Goal: Communication & Community: Answer question/provide support

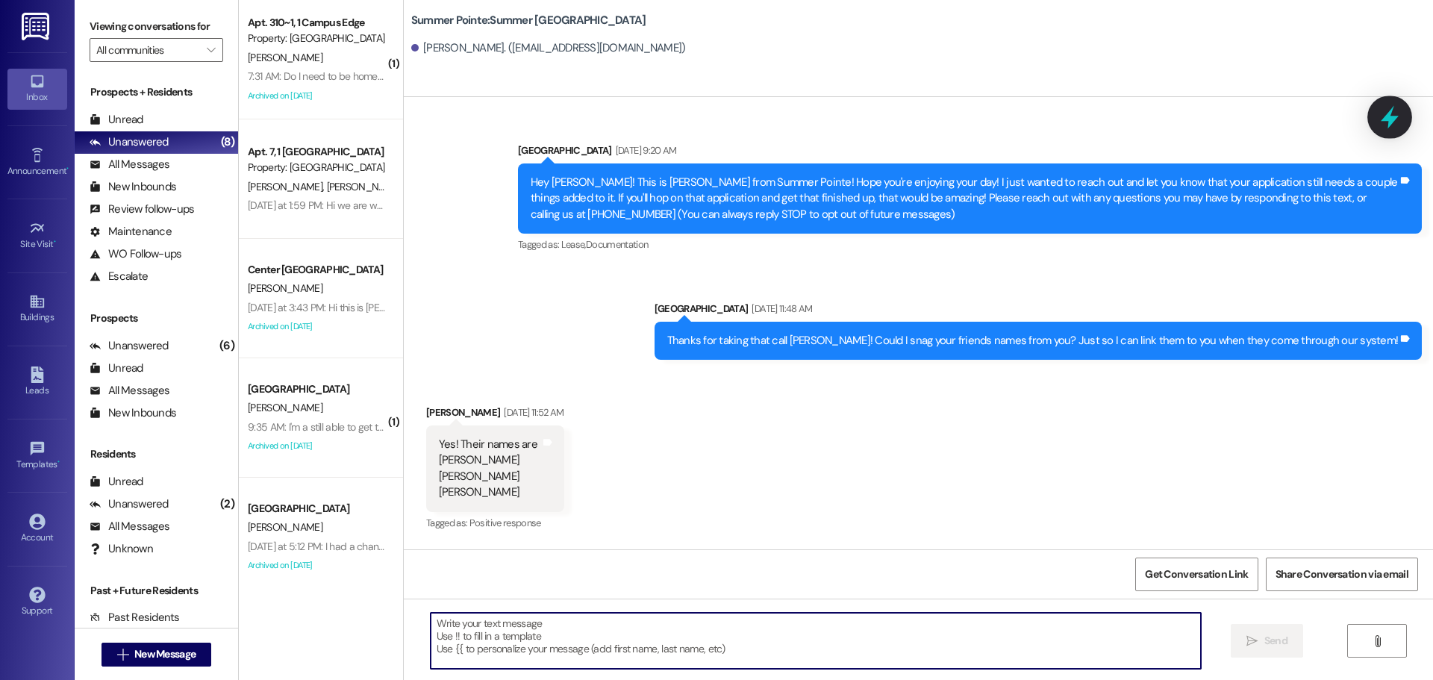
scroll to position [3685, 0]
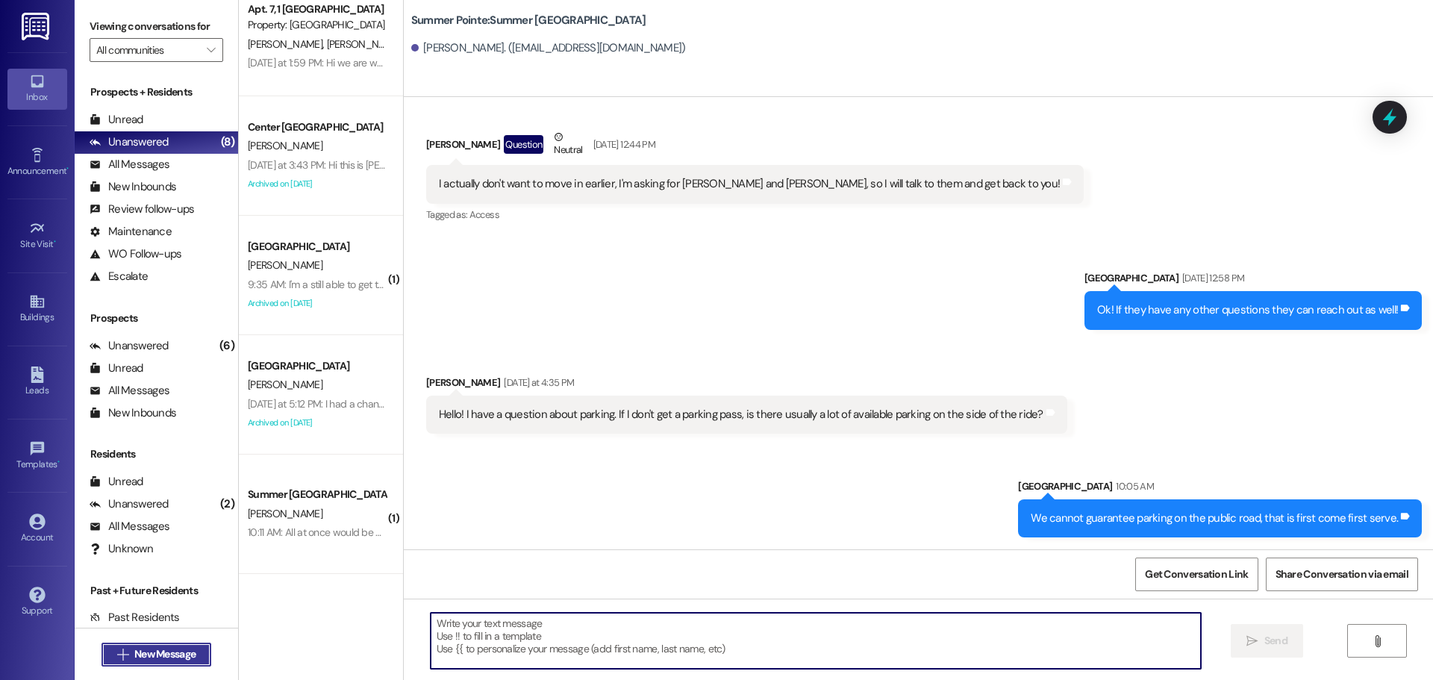
click at [136, 651] on span "New Message" at bounding box center [164, 654] width 61 height 16
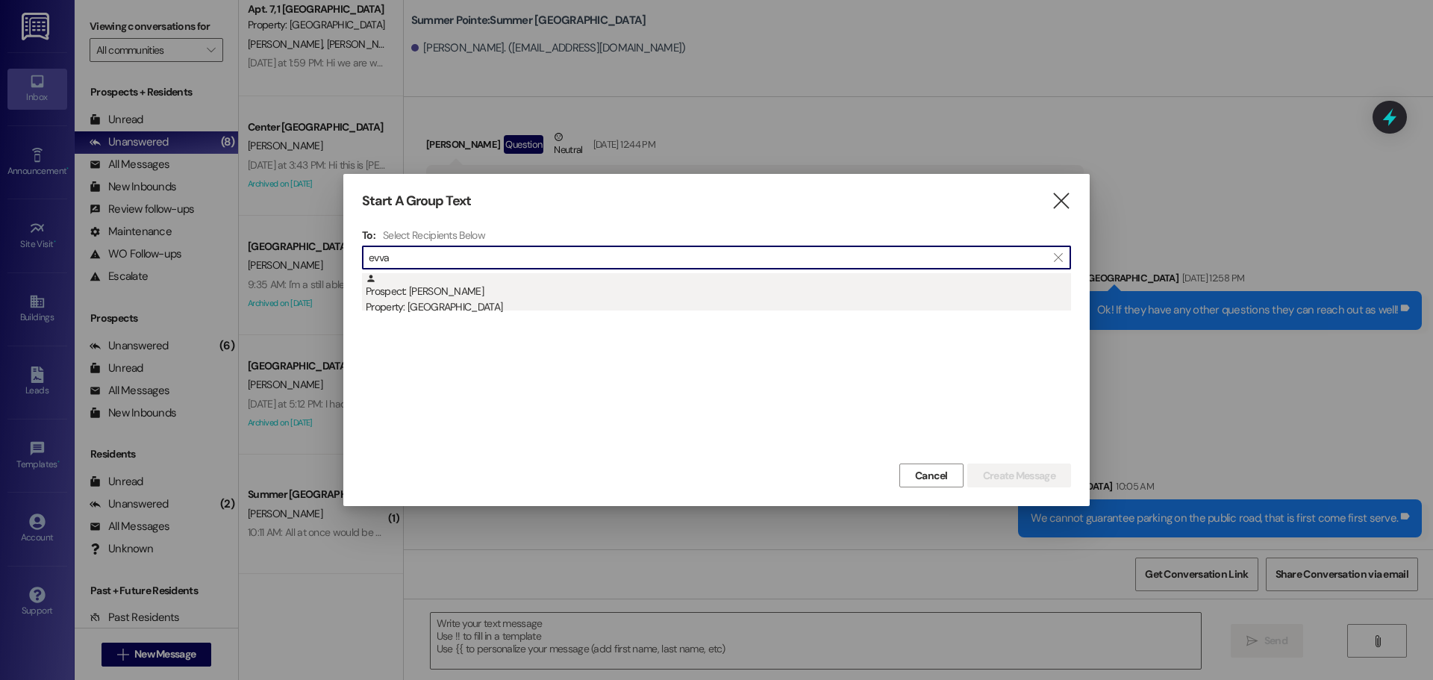
type input "evva"
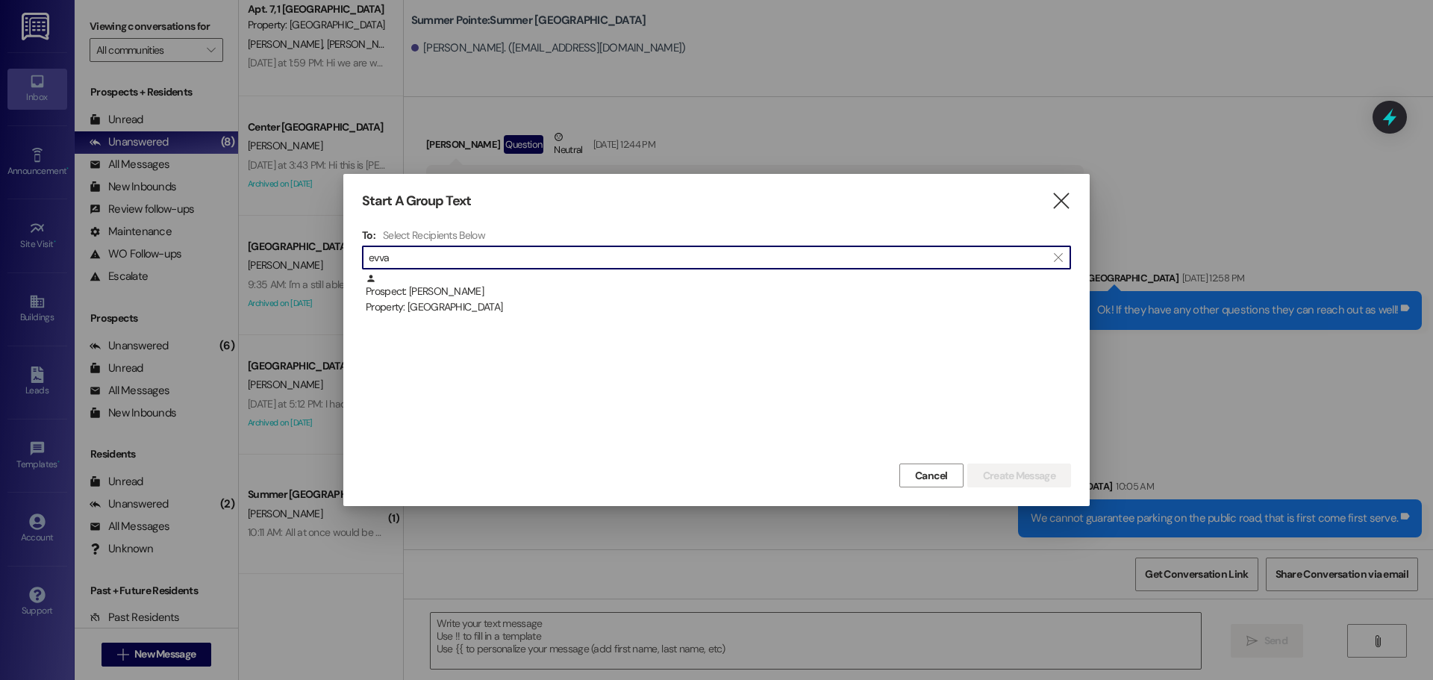
drag, startPoint x: 516, startPoint y: 291, endPoint x: 544, endPoint y: 298, distance: 29.1
click at [516, 290] on div "Prospect: Evva Kreitlein Property: Campus Way" at bounding box center [718, 294] width 705 height 43
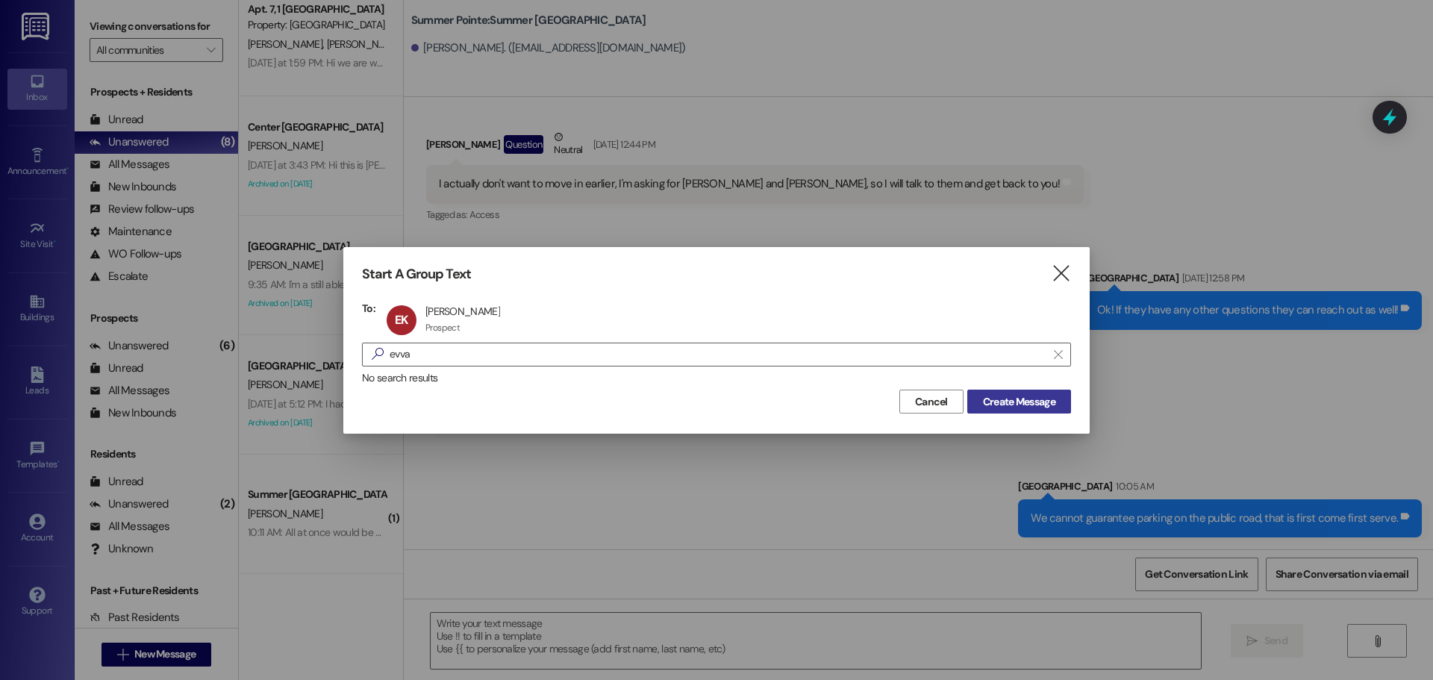
click at [1057, 403] on span "Create Message" at bounding box center [1019, 402] width 78 height 16
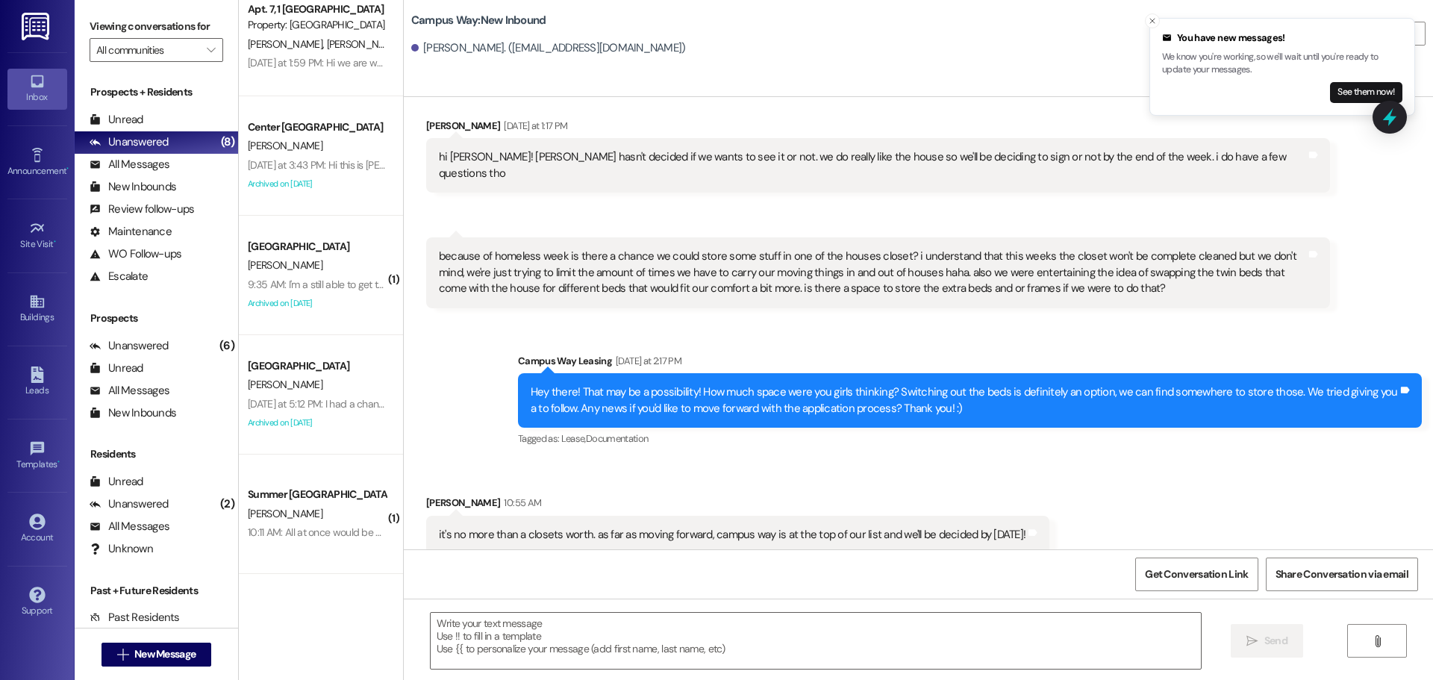
scroll to position [287, 0]
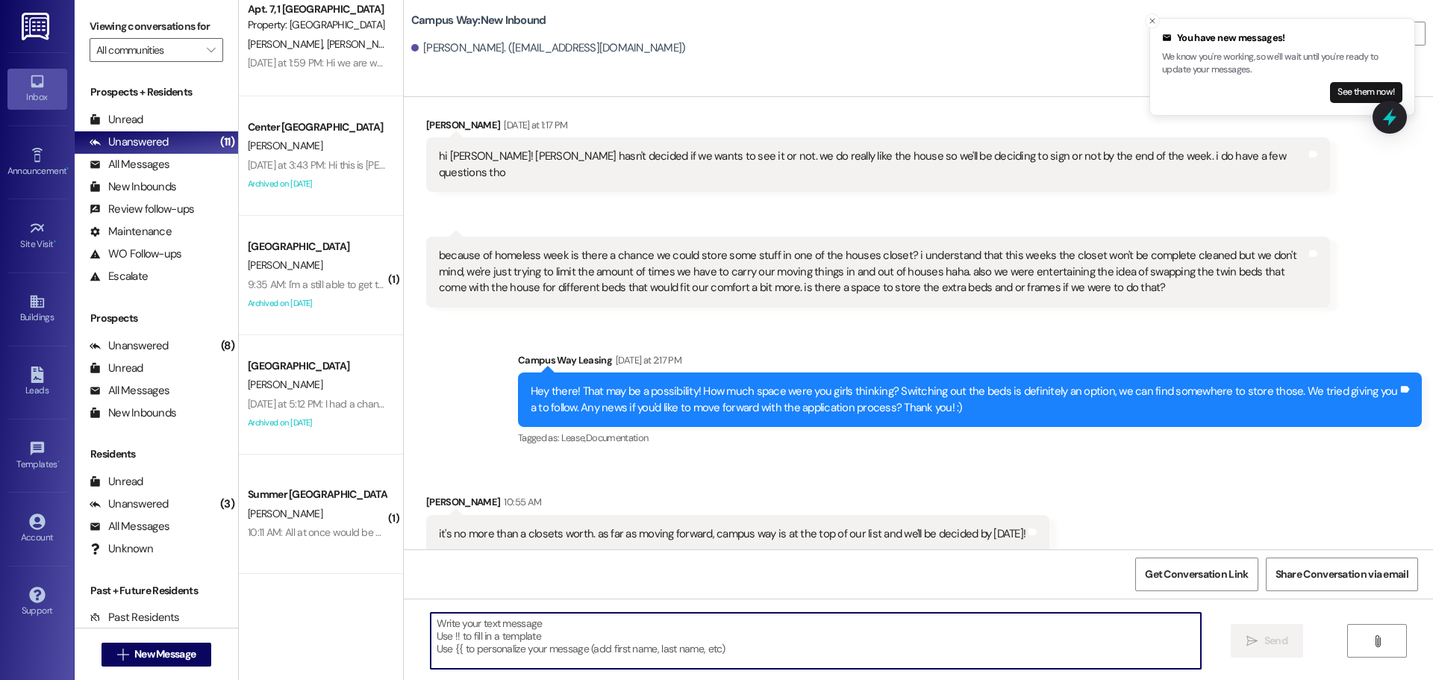
click at [682, 628] on textarea at bounding box center [816, 641] width 770 height 56
click at [917, 628] on textarea at bounding box center [816, 641] width 770 height 56
click at [617, 648] on textarea "That should work just fine!" at bounding box center [816, 641] width 770 height 56
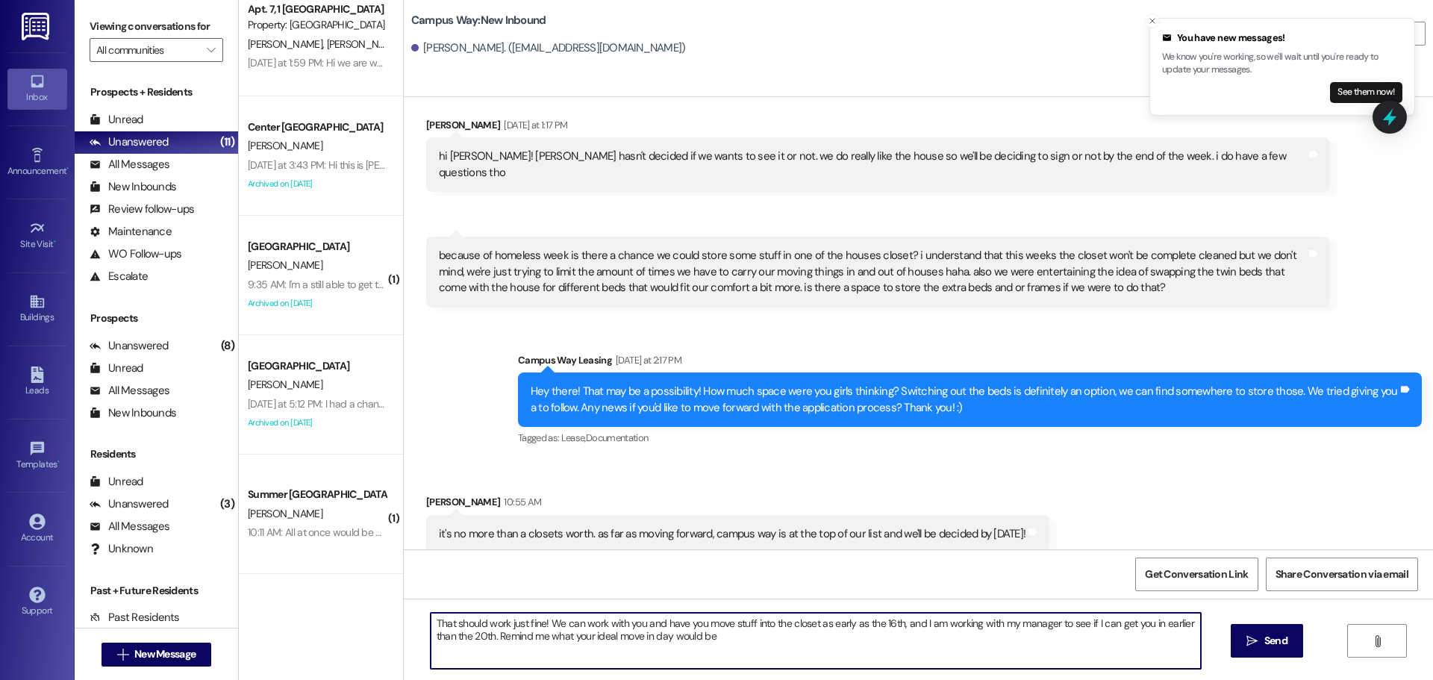
type textarea "That should work just fine! We can work with you and have you move stuff into t…"
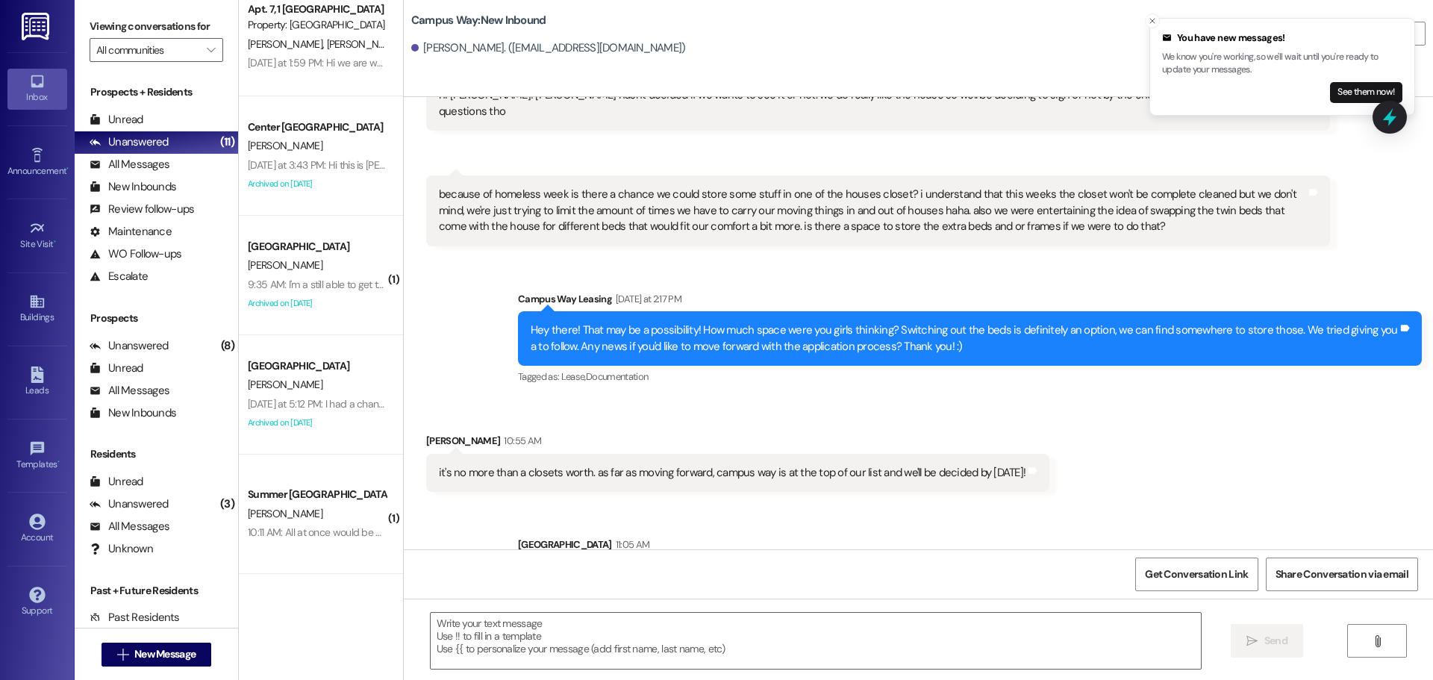
scroll to position [406, 0]
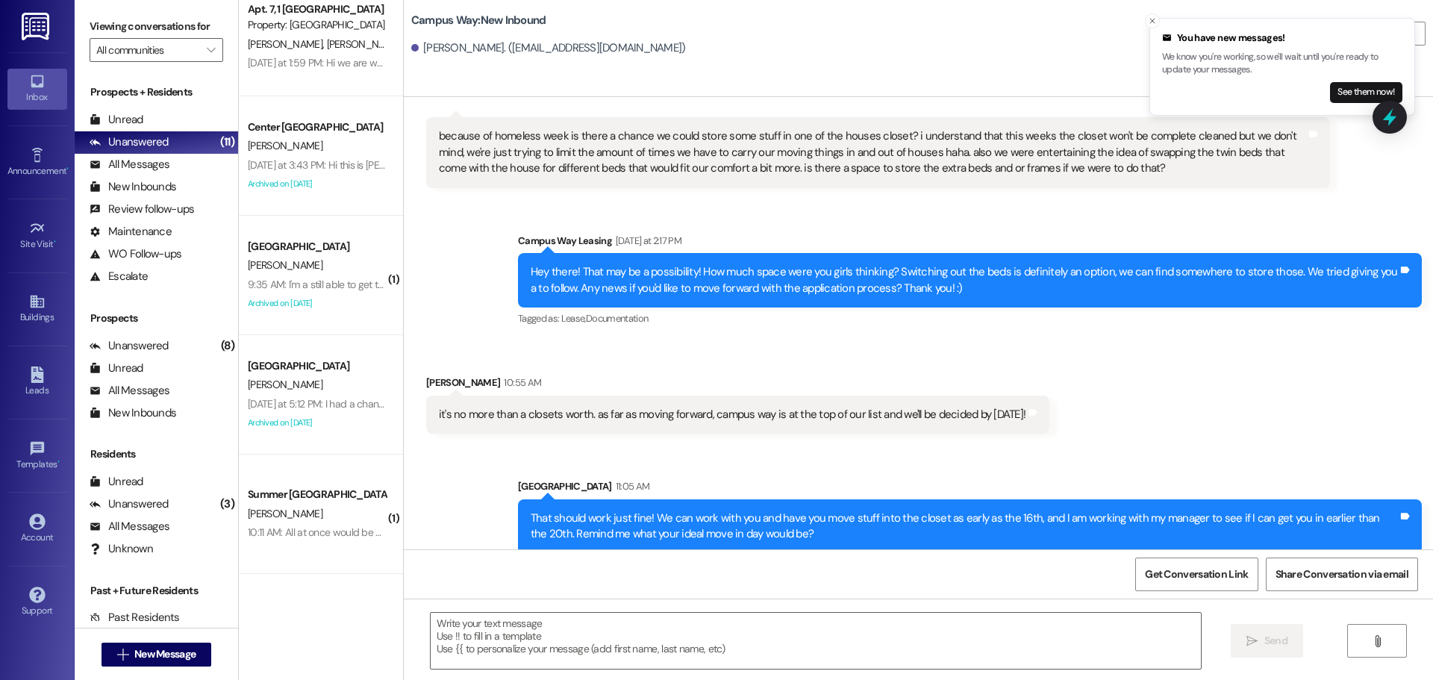
click at [597, 407] on div "it's no more than a closets worth. as far as moving forward, campus way is at t…" at bounding box center [732, 415] width 587 height 16
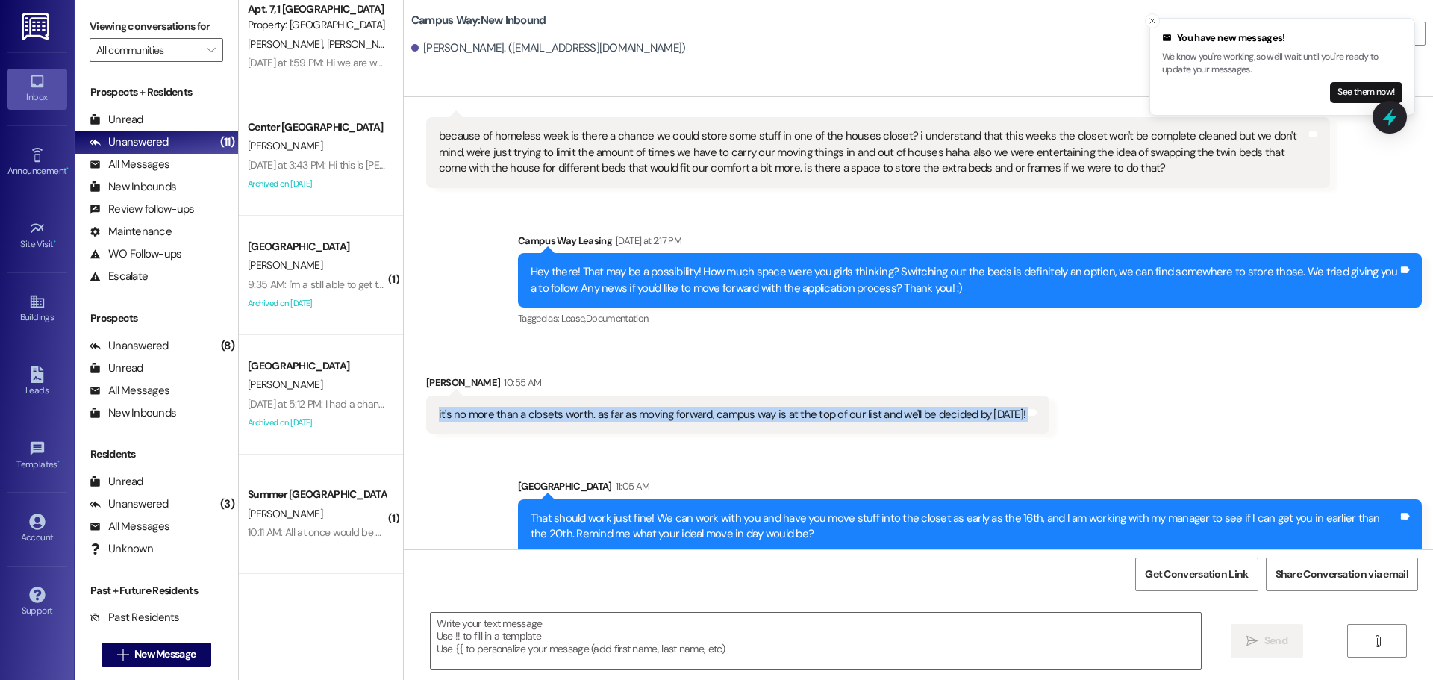
click at [597, 407] on div "it's no more than a closets worth. as far as moving forward, campus way is at t…" at bounding box center [732, 415] width 587 height 16
copy div "it's no more than a closets worth. as far as moving forward, campus way is at t…"
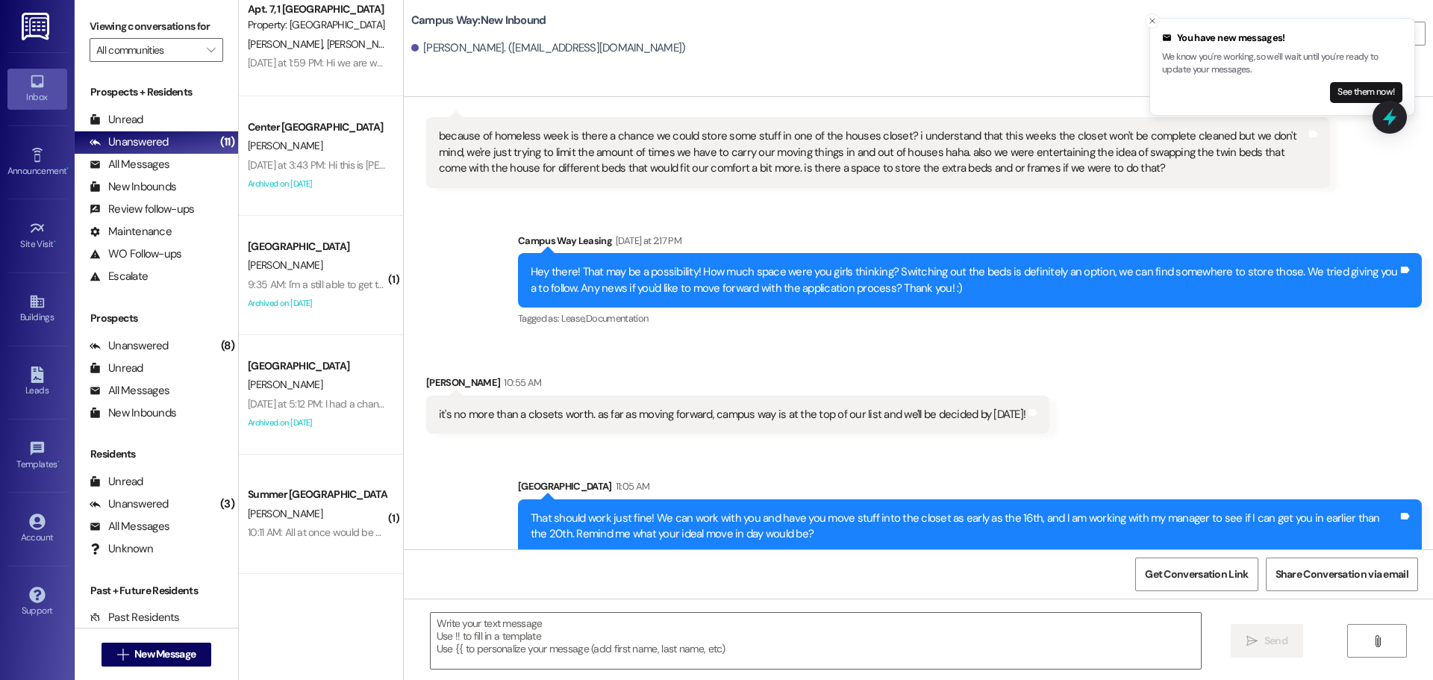
click at [1076, 510] on div "That should work just fine! We can work with you and have you move stuff into t…" at bounding box center [964, 526] width 867 height 32
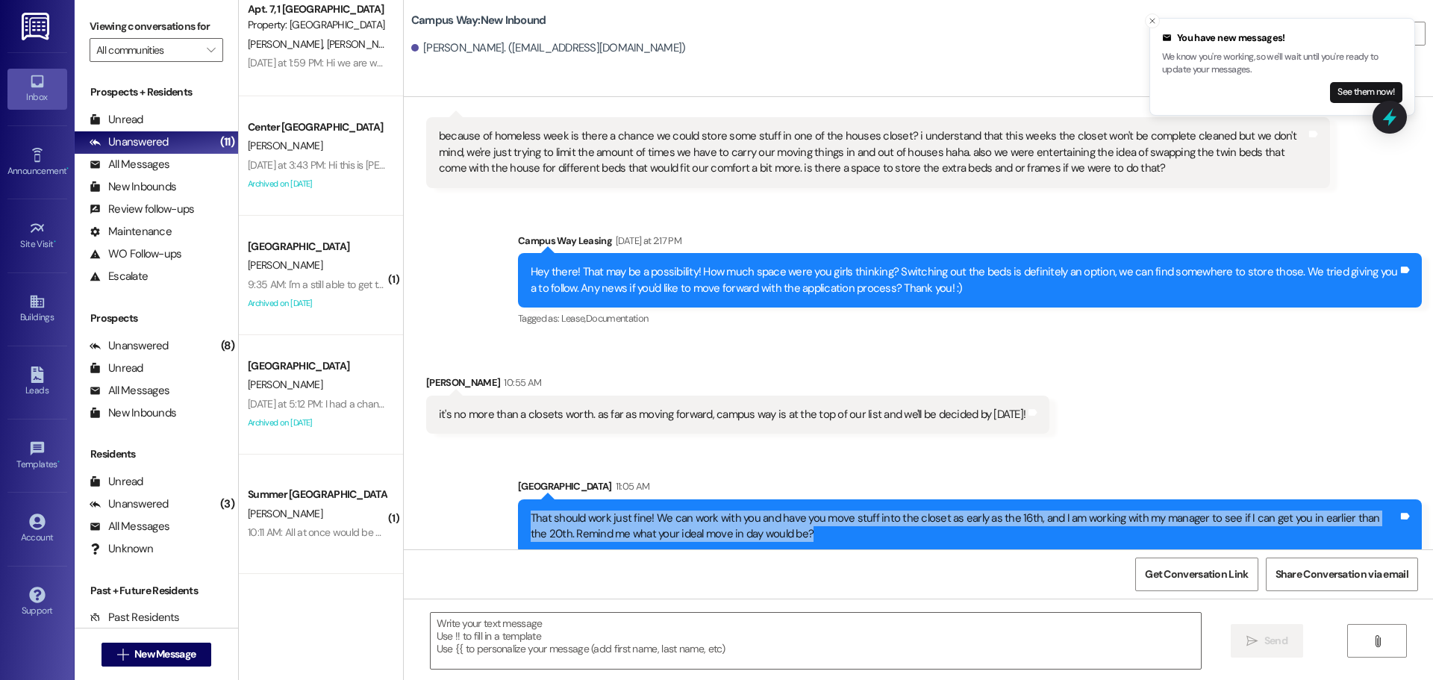
click at [1076, 510] on div "That should work just fine! We can work with you and have you move stuff into t…" at bounding box center [964, 526] width 867 height 32
copy div "That should work just fine! We can work with you and have you move stuff into t…"
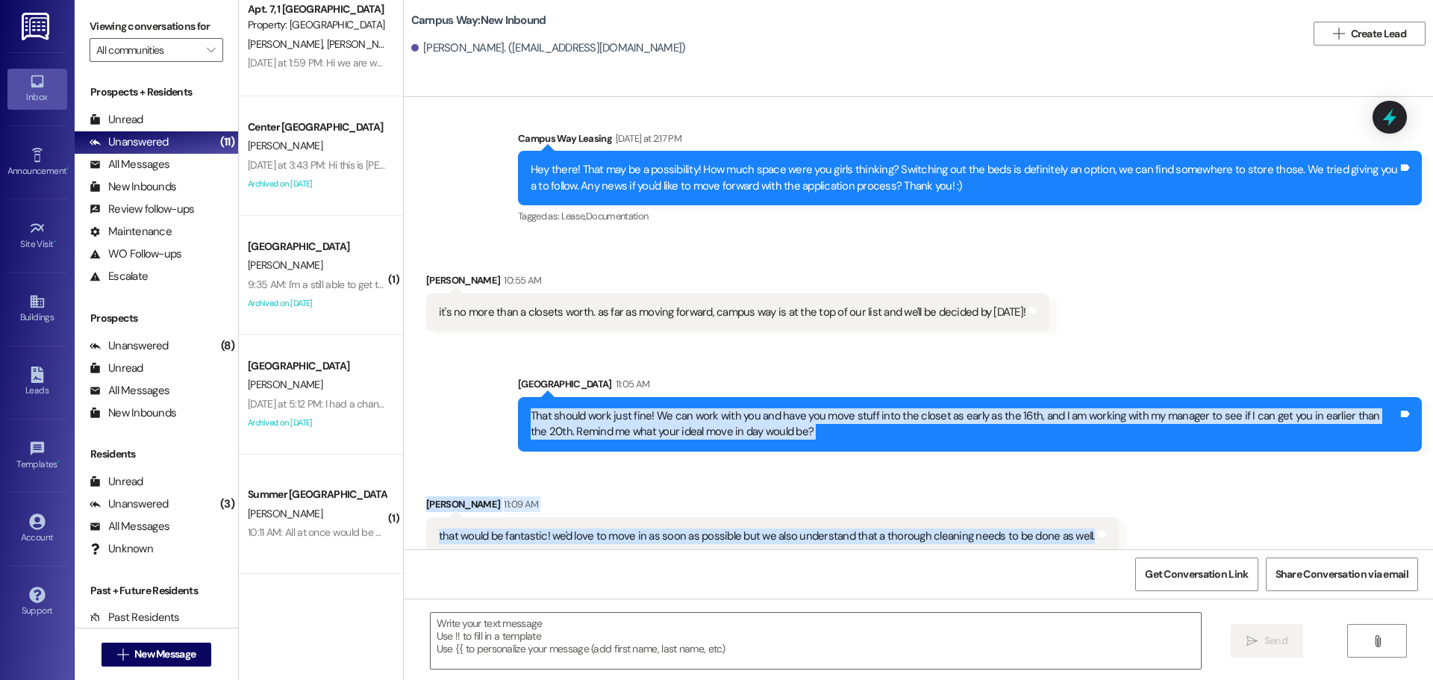
scroll to position [510, 0]
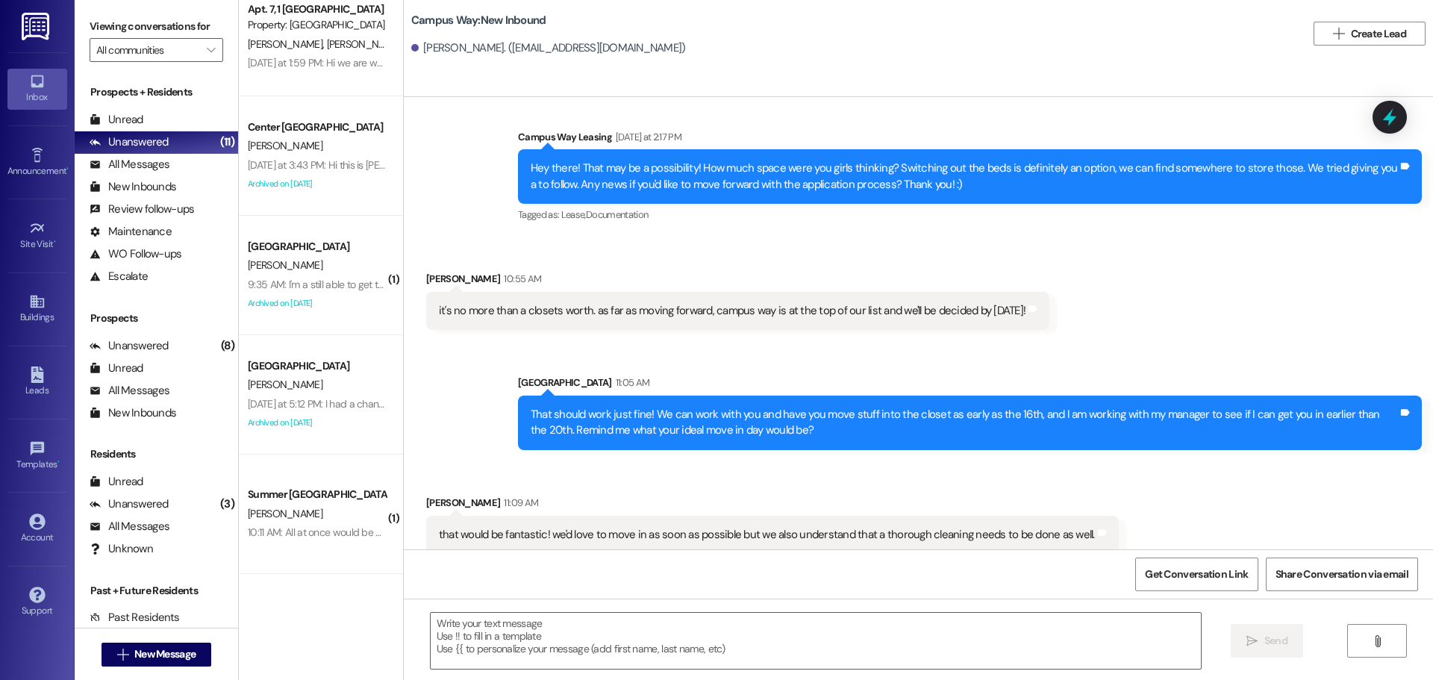
click at [1157, 301] on div "Received via SMS Evva Kreitlein 10:55 AM it's no more than a closets worth. as …" at bounding box center [918, 289] width 1029 height 104
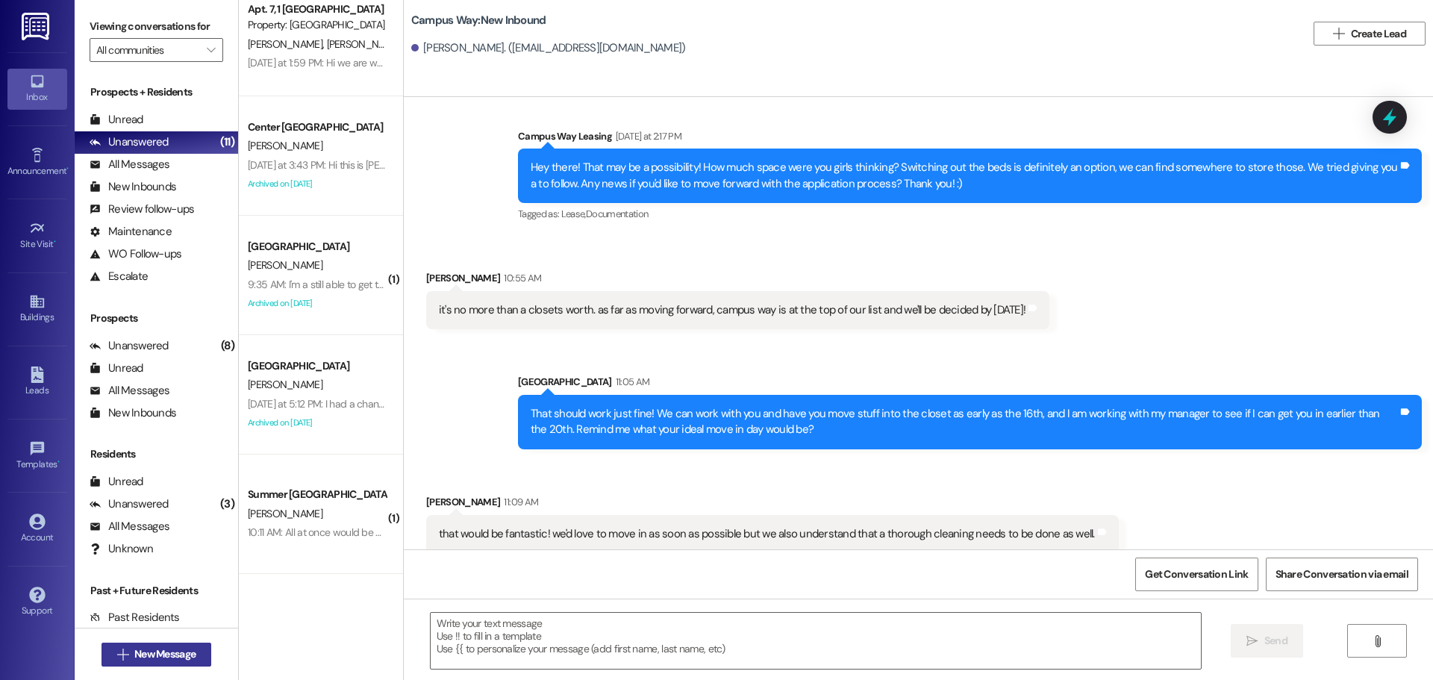
click at [144, 657] on span "New Message" at bounding box center [164, 654] width 61 height 16
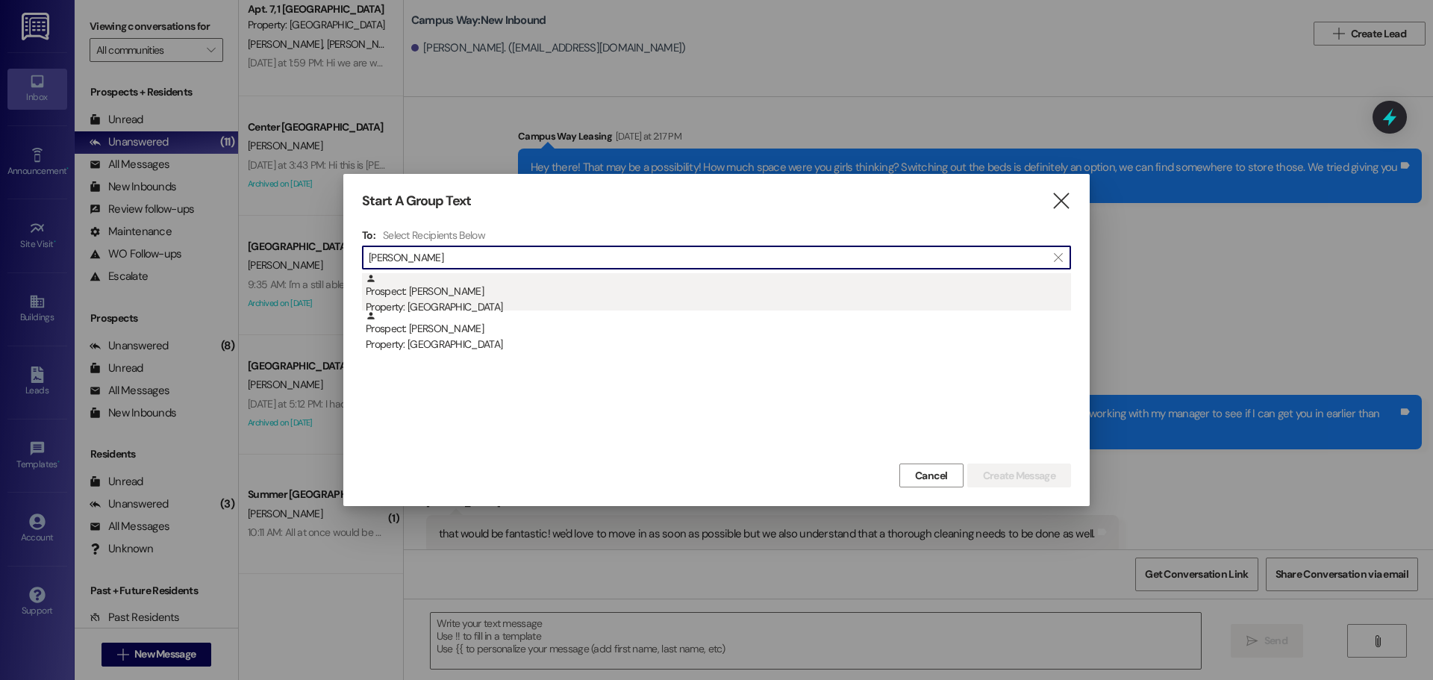
type input "hardman"
click at [462, 297] on div "Prospect: Kelcieanne Hardman Property: East Pointe" at bounding box center [718, 294] width 705 height 43
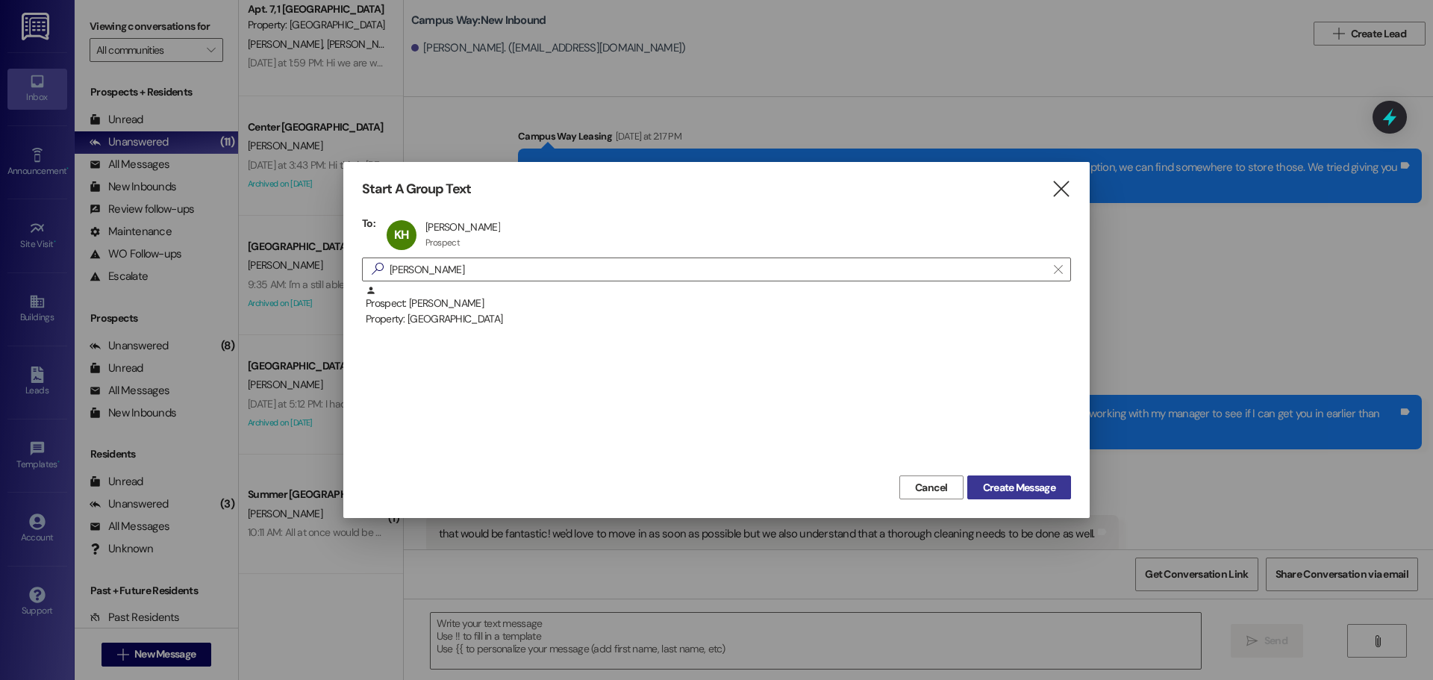
click at [1049, 483] on span "Create Message" at bounding box center [1019, 488] width 72 height 16
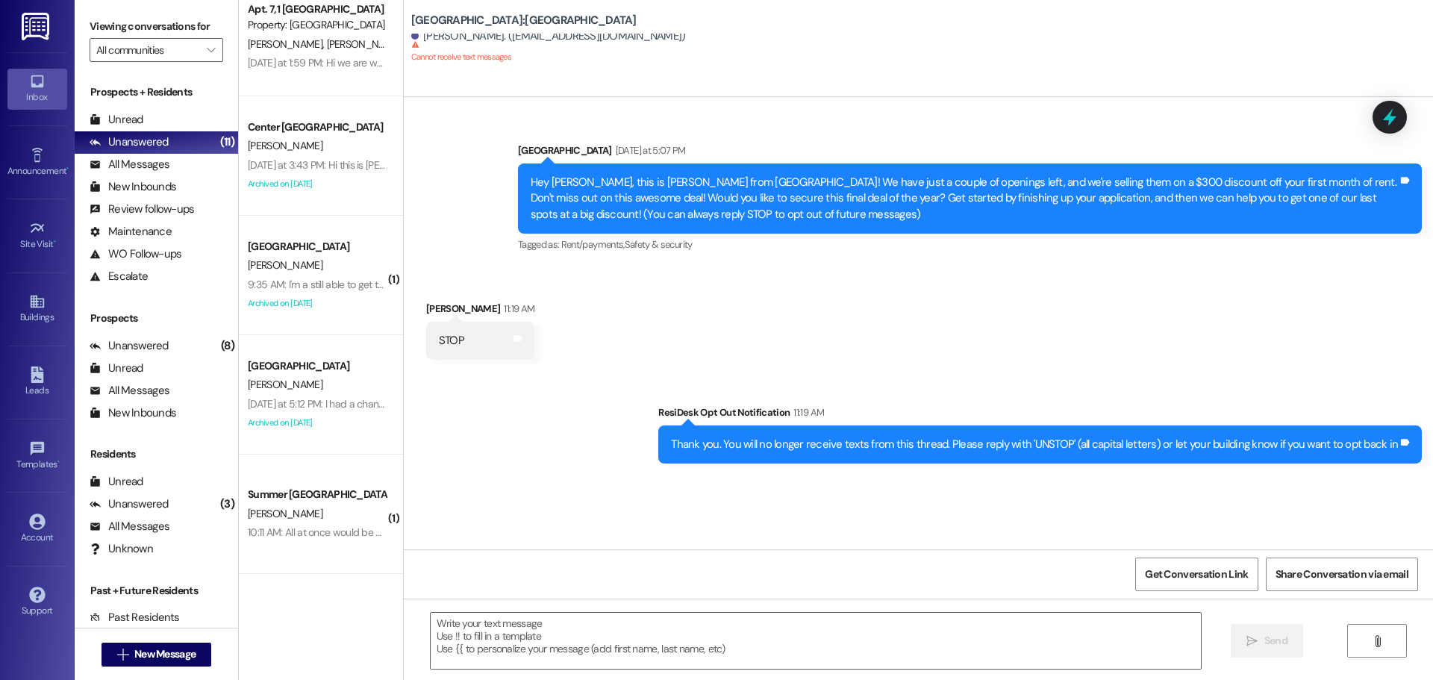
scroll to position [0, 0]
click at [160, 649] on span "New Message" at bounding box center [164, 654] width 61 height 16
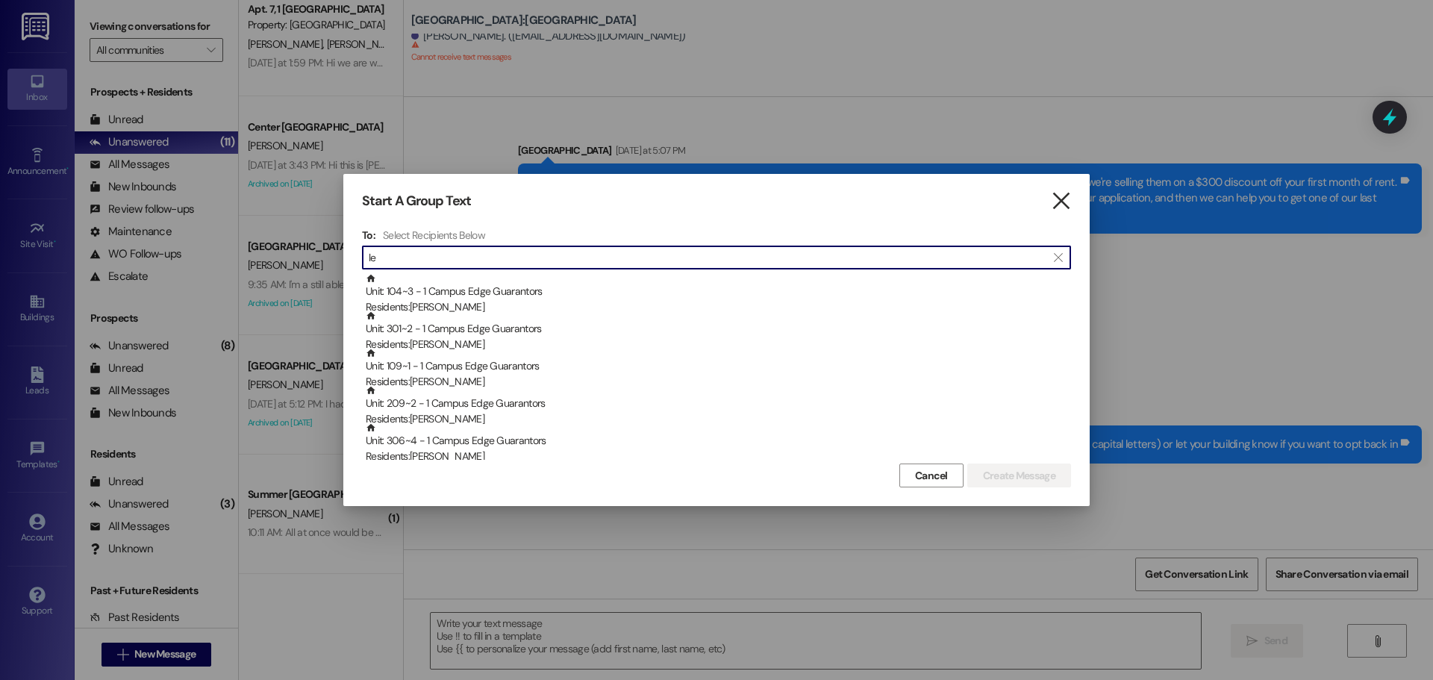
type input "le"
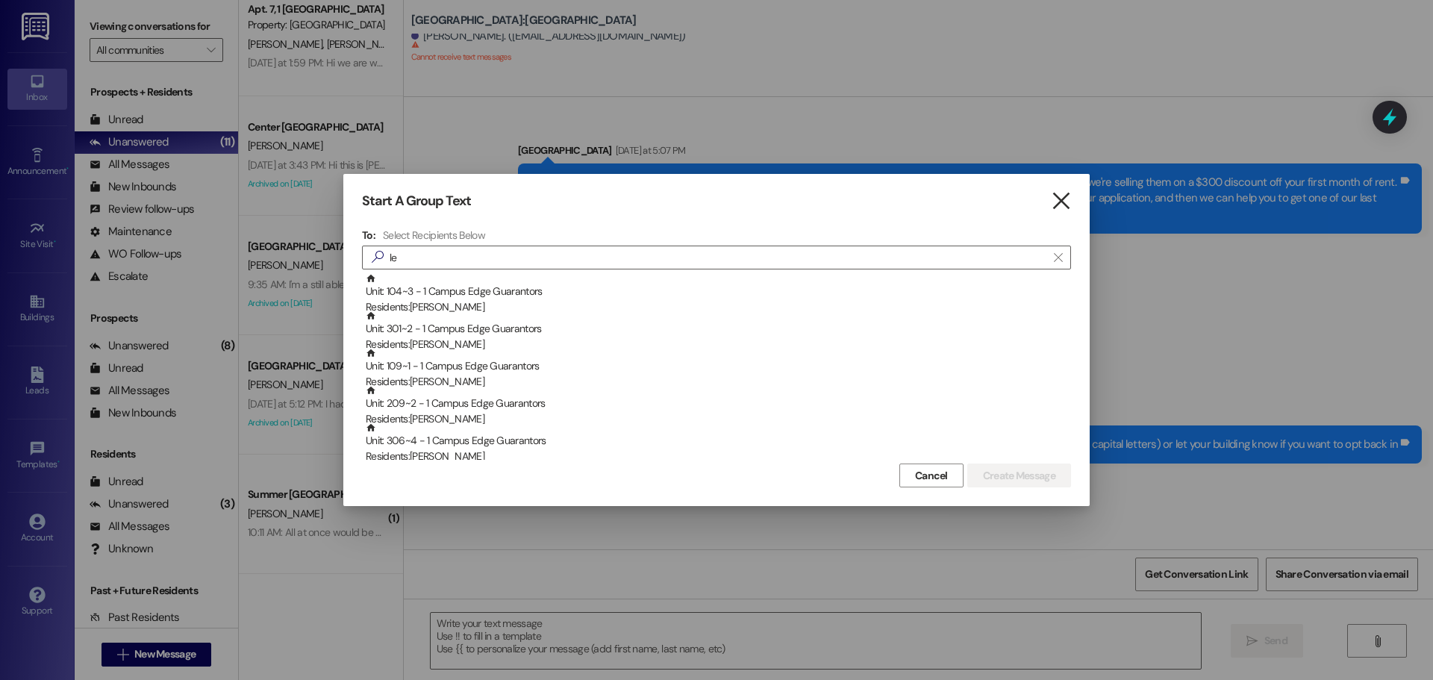
click at [1052, 198] on icon "" at bounding box center [1061, 201] width 20 height 16
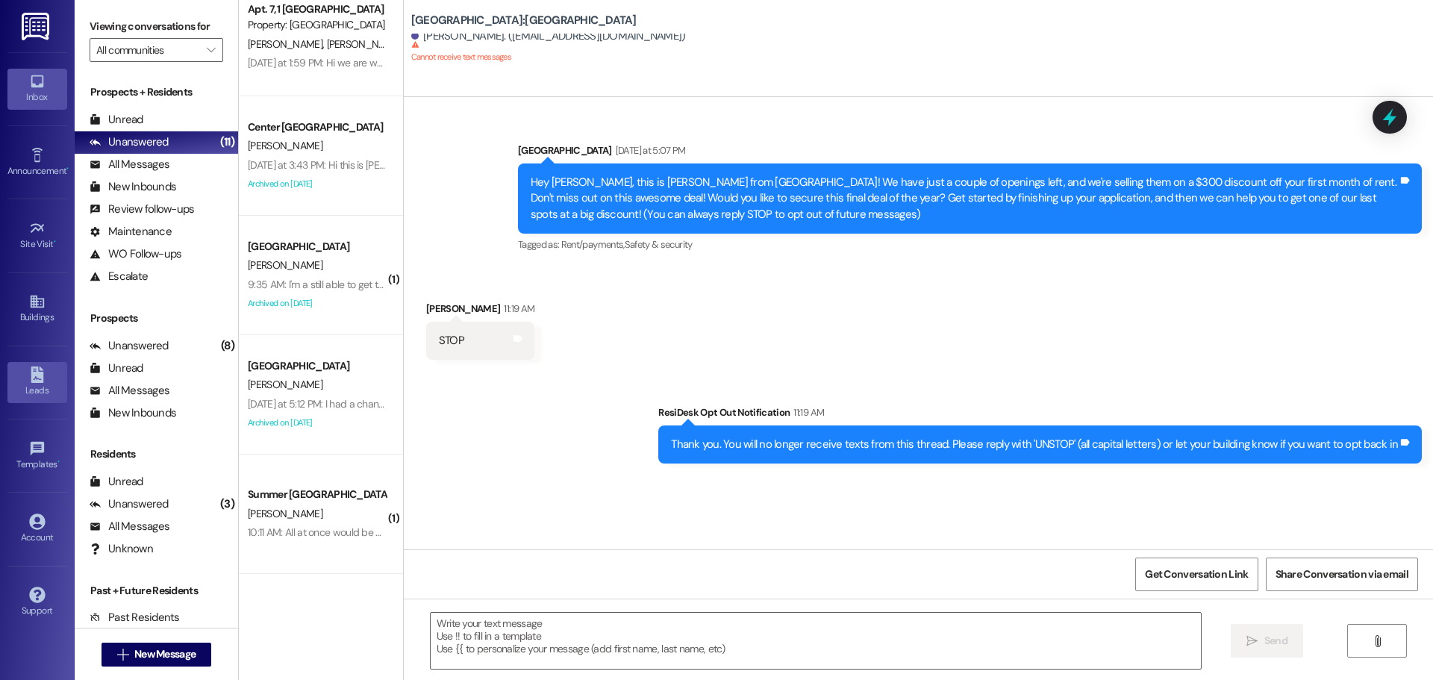
click at [44, 382] on icon at bounding box center [37, 374] width 16 height 16
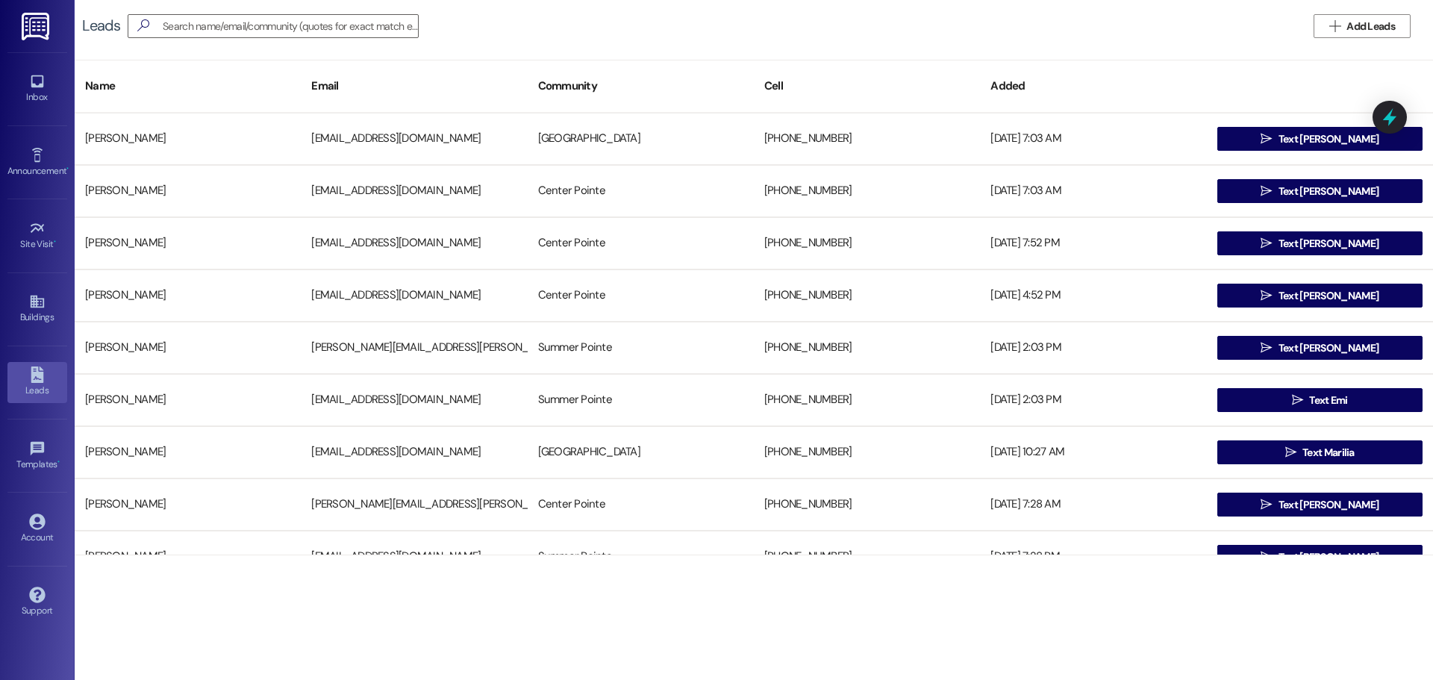
click at [1380, 37] on button " Add Leads" at bounding box center [1361, 26] width 97 height 24
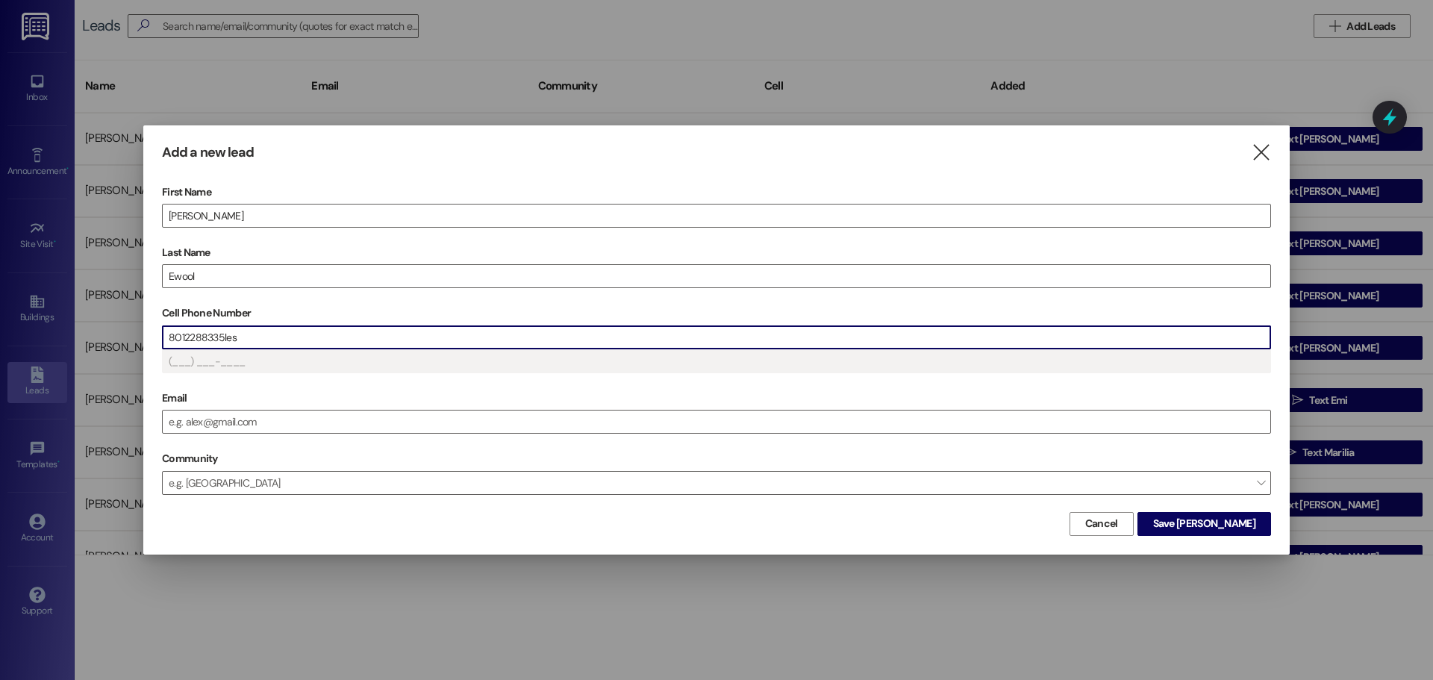
type input "(801) 228-8335"
click at [222, 359] on div "Cell Phone Number 8012288335leslieewool@gmail.com (801) 228-8335" at bounding box center [716, 336] width 1109 height 71
click at [222, 413] on input "Email" at bounding box center [716, 421] width 1107 height 22
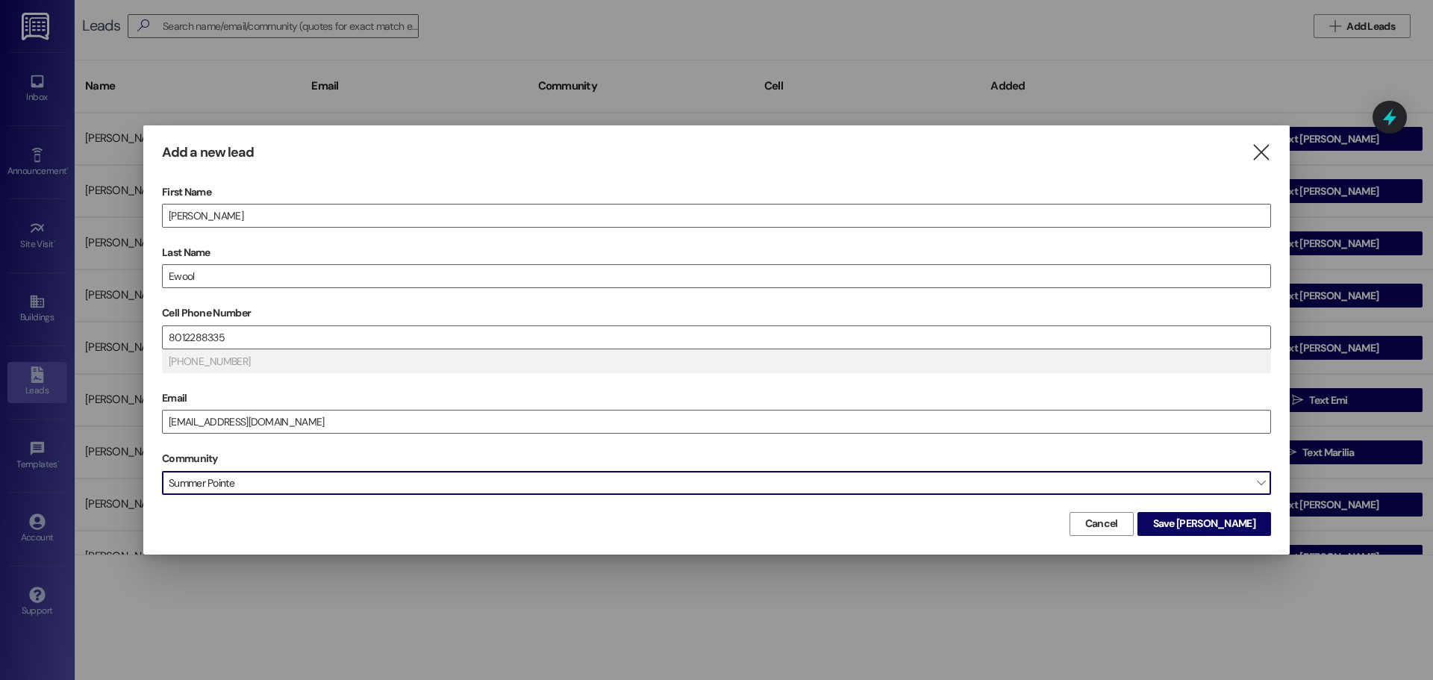
click at [310, 481] on span "Summer Pointe" at bounding box center [716, 483] width 1109 height 24
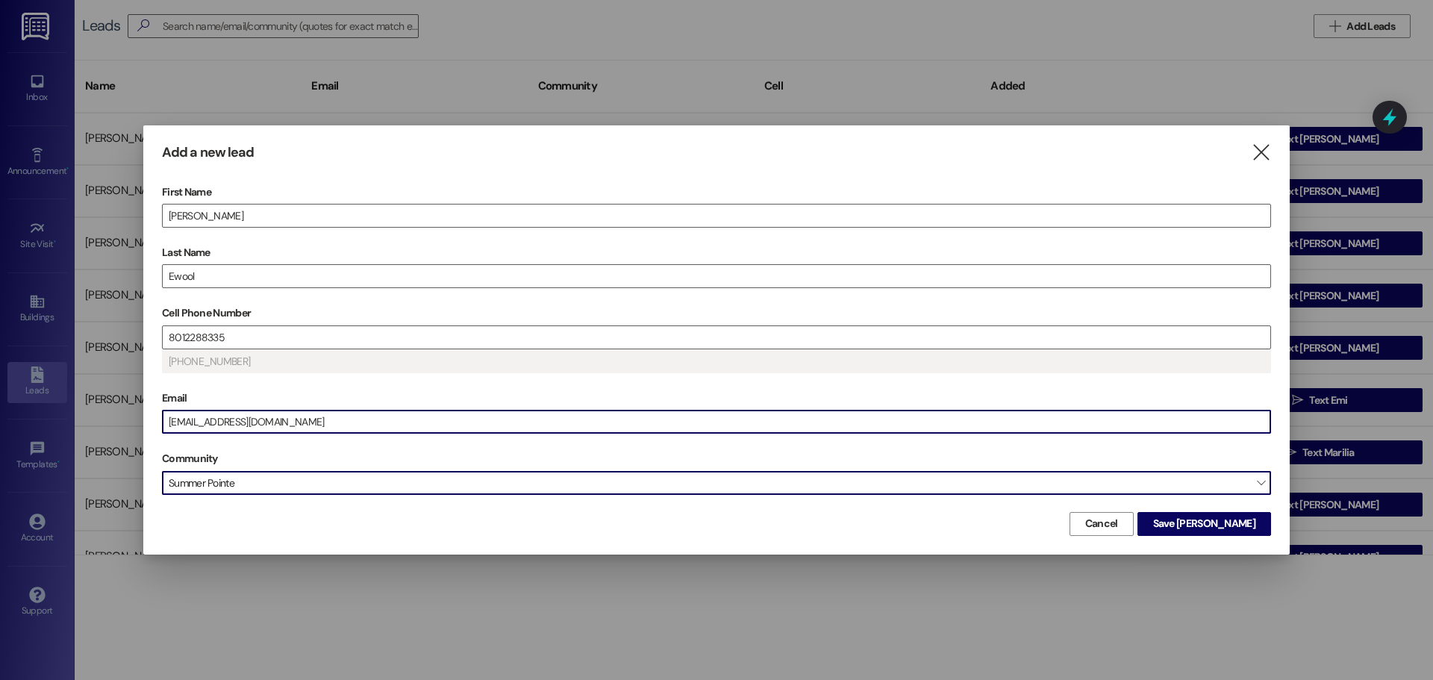
click at [230, 487] on span "Summer Pointe" at bounding box center [716, 483] width 1109 height 24
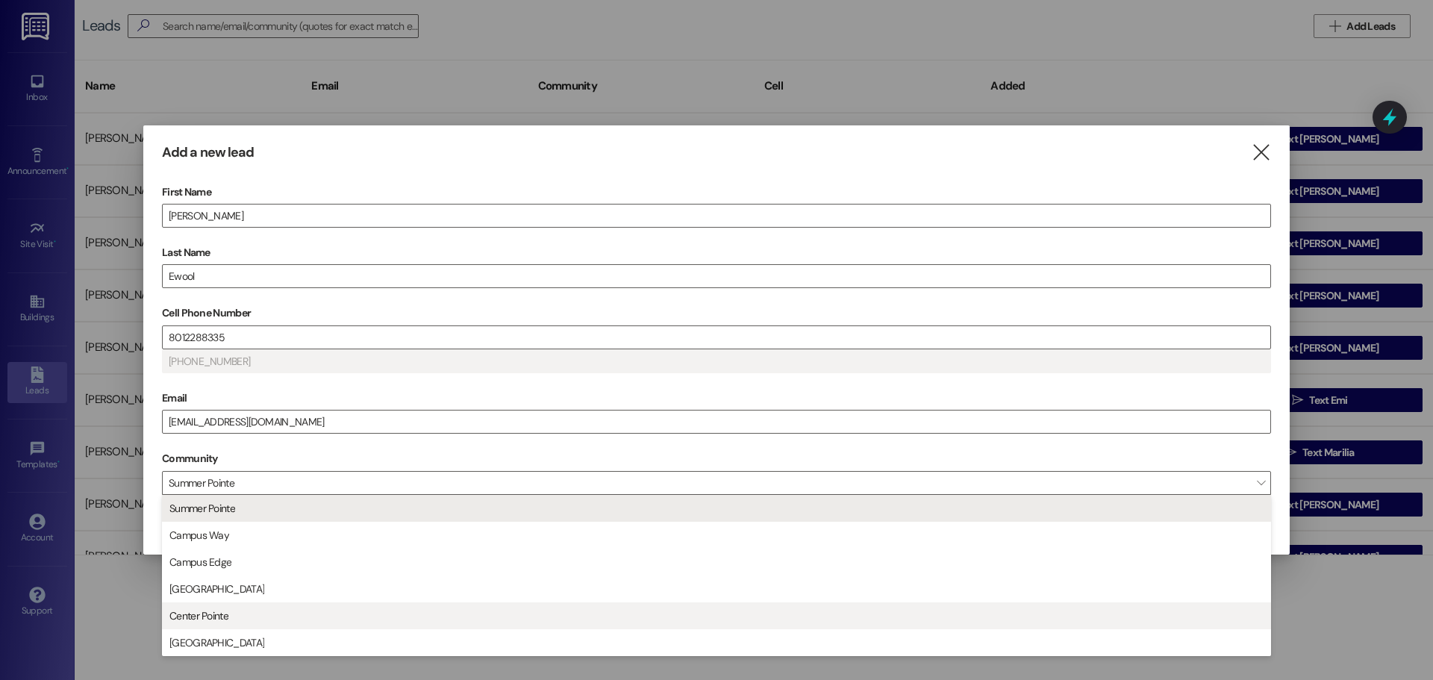
click at [229, 613] on span "Center Pointe" at bounding box center [716, 615] width 1095 height 25
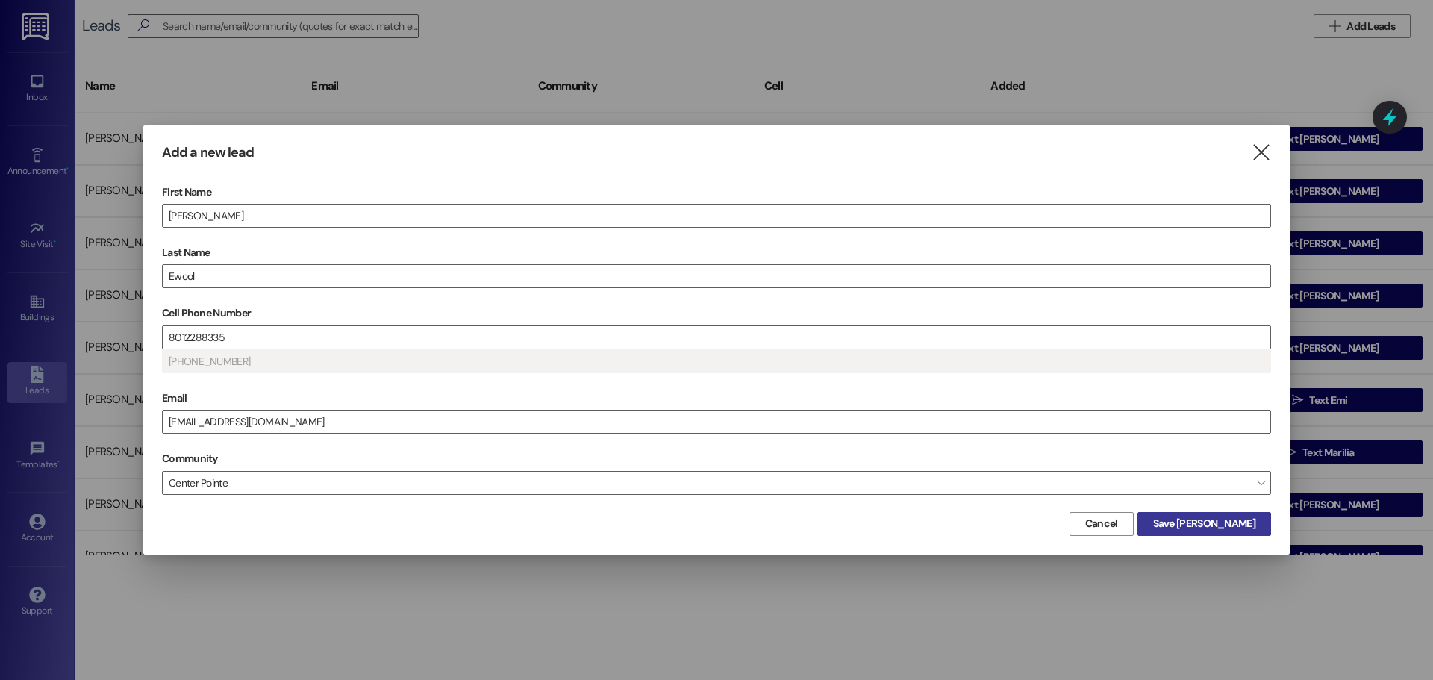
click at [1213, 516] on span "Save Leslie" at bounding box center [1204, 524] width 102 height 16
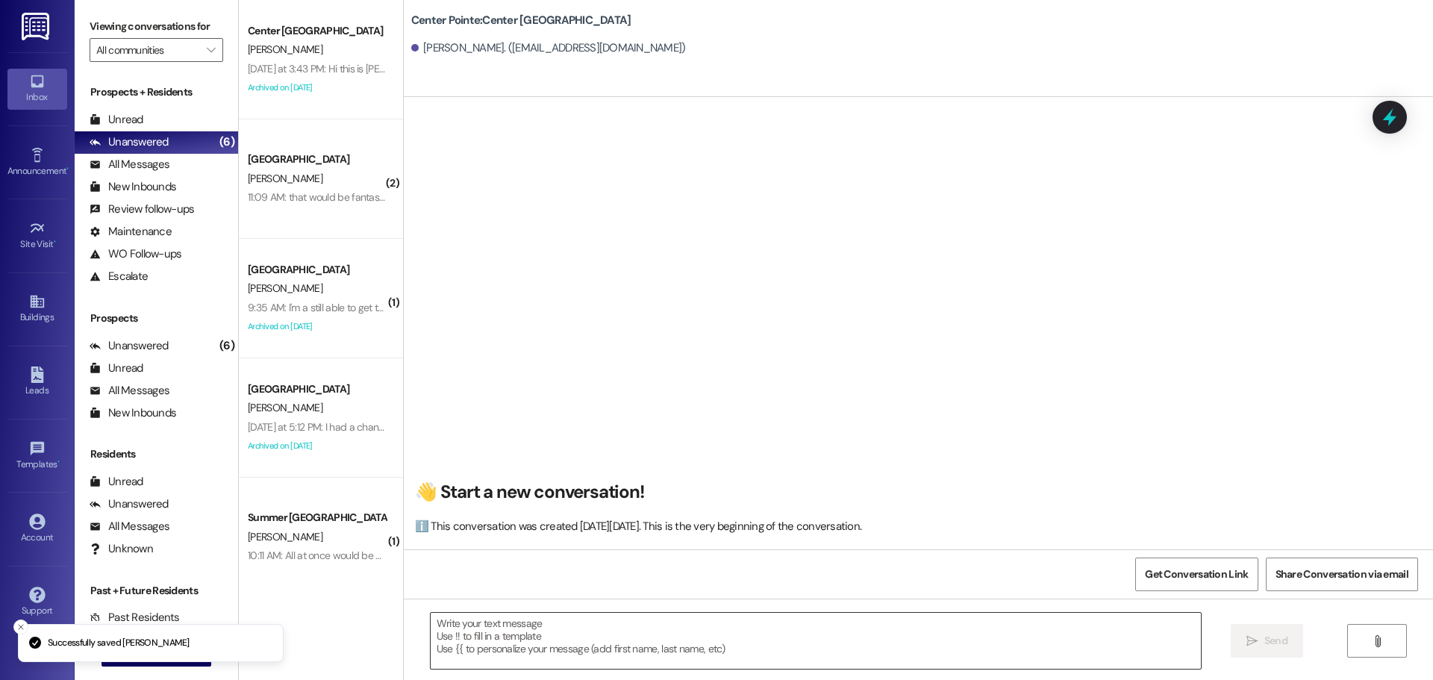
click at [651, 629] on textarea at bounding box center [816, 641] width 770 height 56
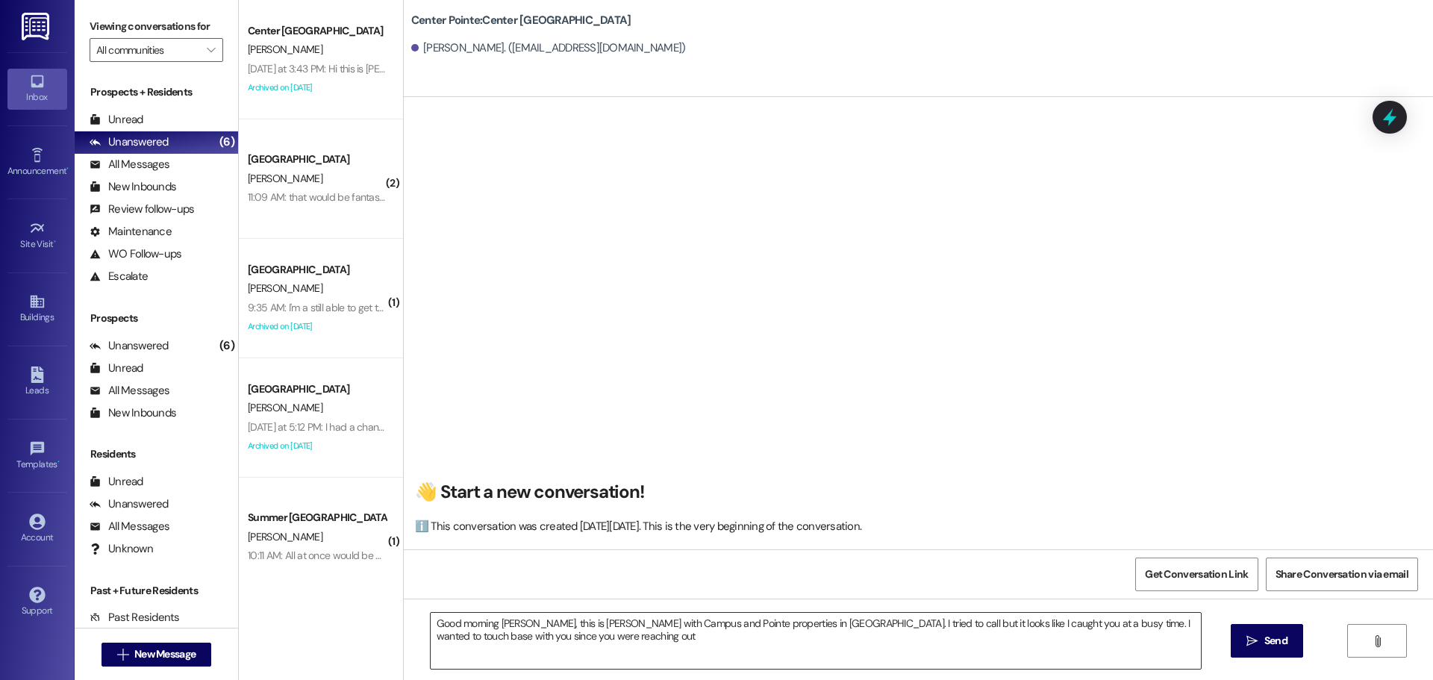
click at [848, 652] on textarea "Good morning Leslie, this is Andrea with Campus and Pointe properties in Provo.…" at bounding box center [816, 641] width 770 height 56
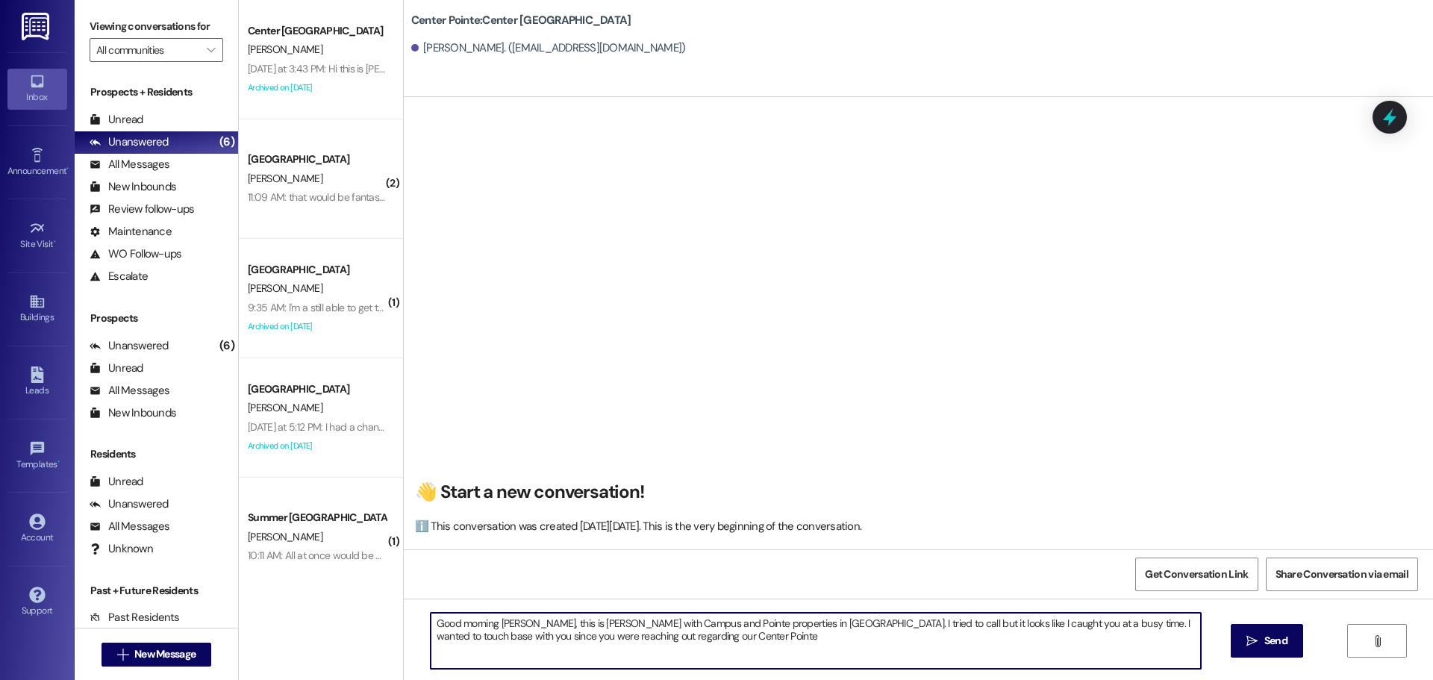
type textarea "Good morning Leslie, this is Andrea with Campus and Pointe properties in Provo.…"
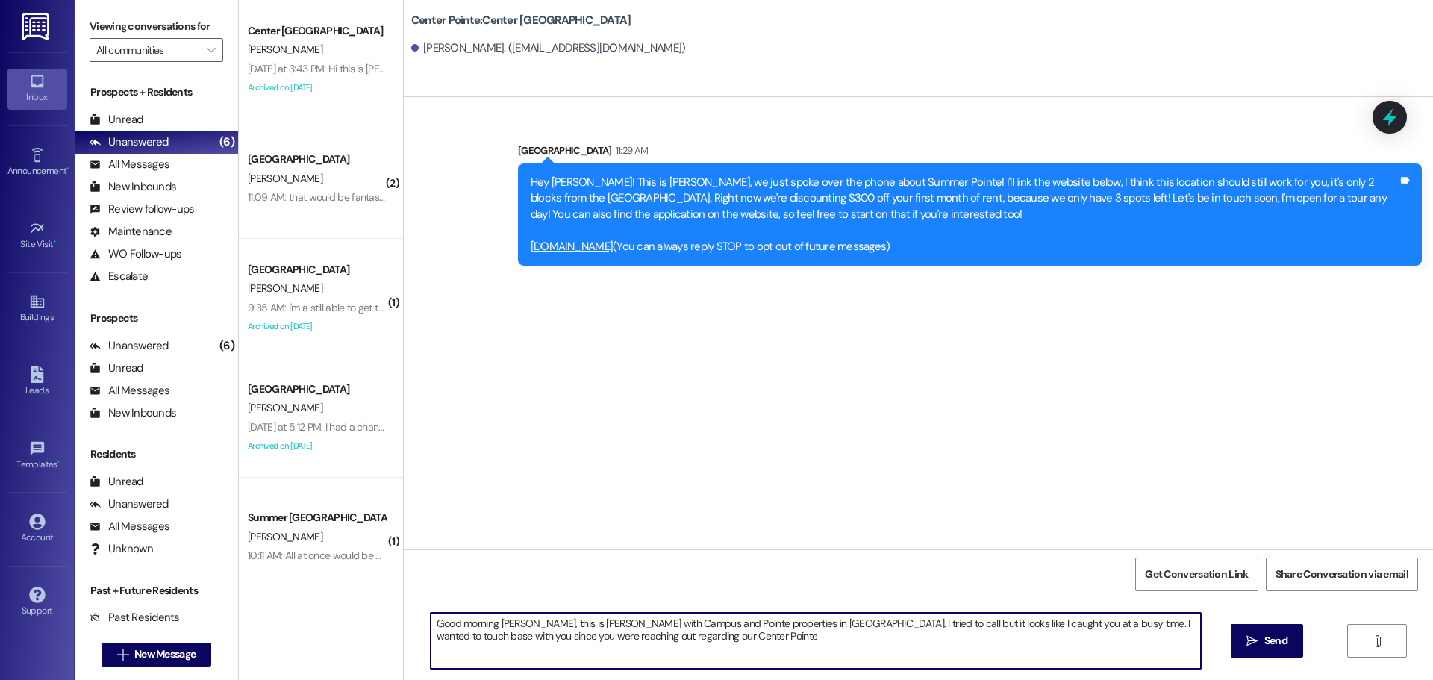
click at [591, 628] on textarea "Good morning Leslie, this is Andrea with Campus and Pointe properties in Provo.…" at bounding box center [816, 641] width 770 height 56
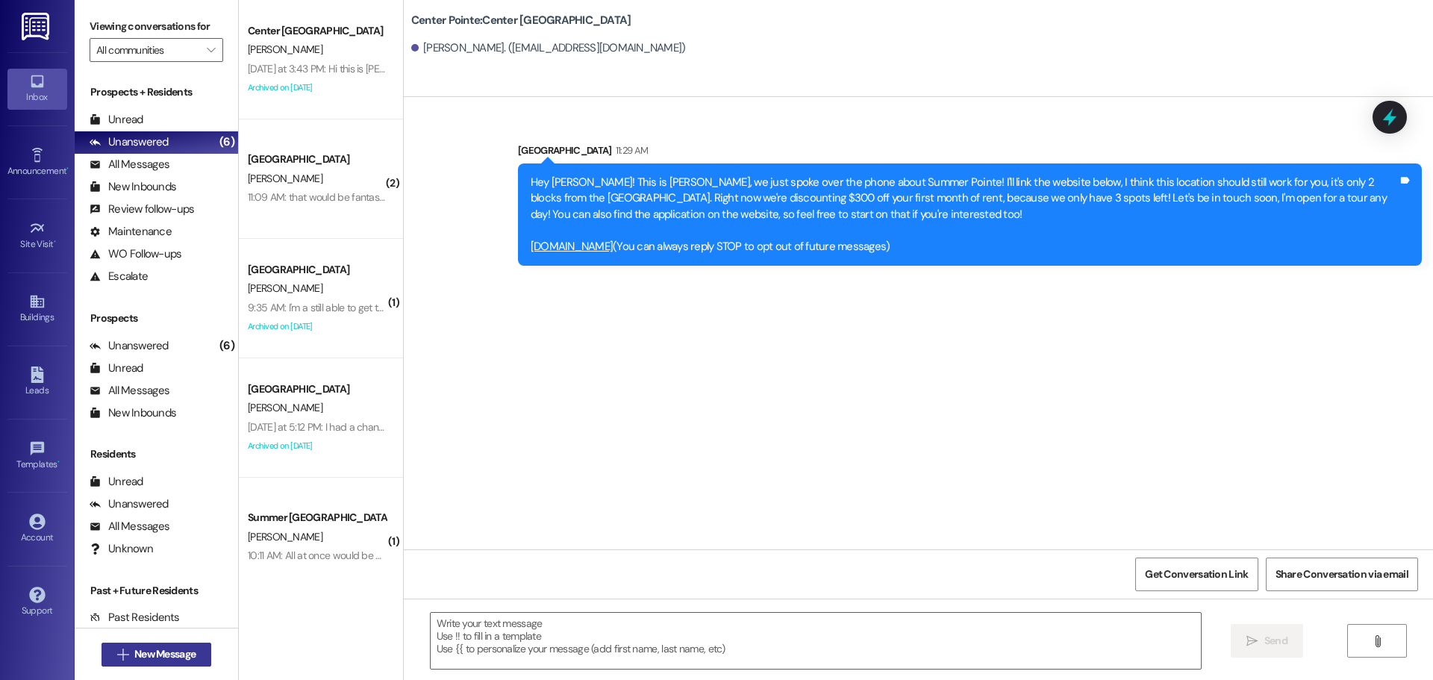
click at [181, 652] on span "New Message" at bounding box center [164, 654] width 61 height 16
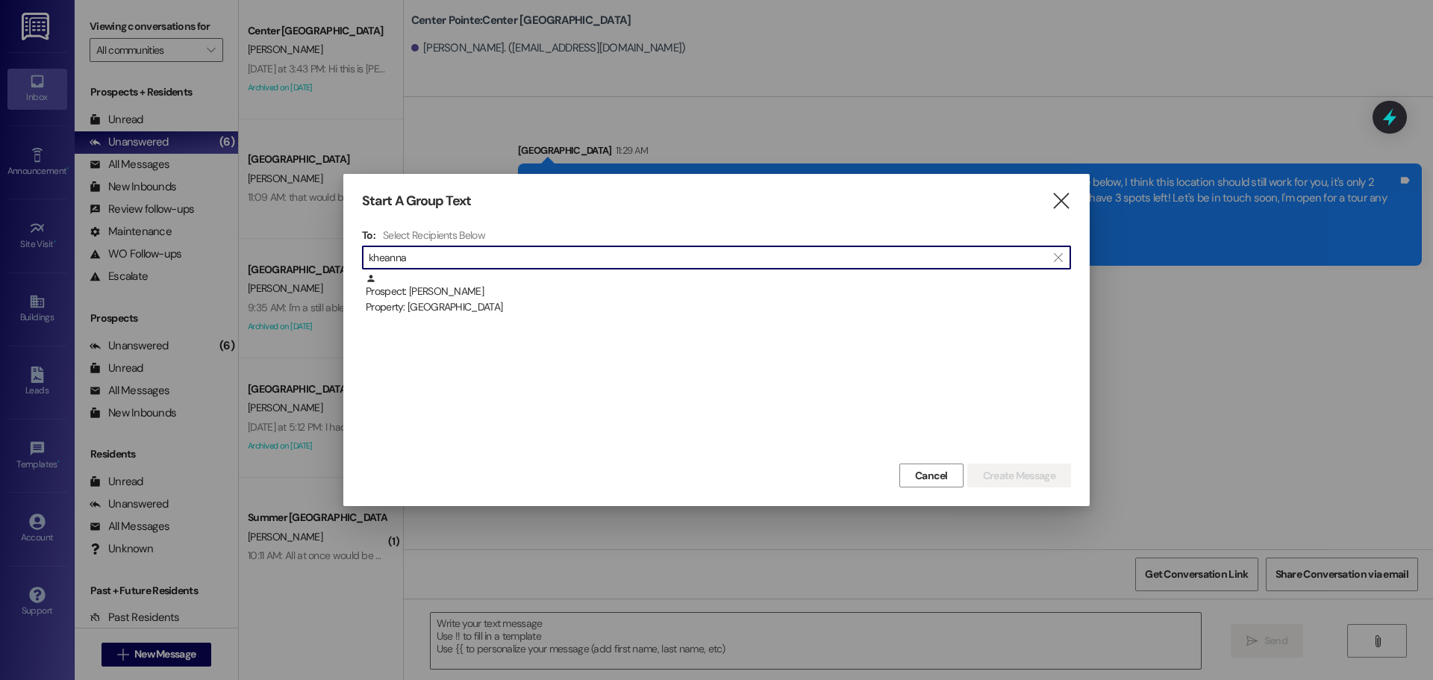
type input "kheanna"
click at [590, 301] on div "Property: South Pointe" at bounding box center [718, 307] width 705 height 16
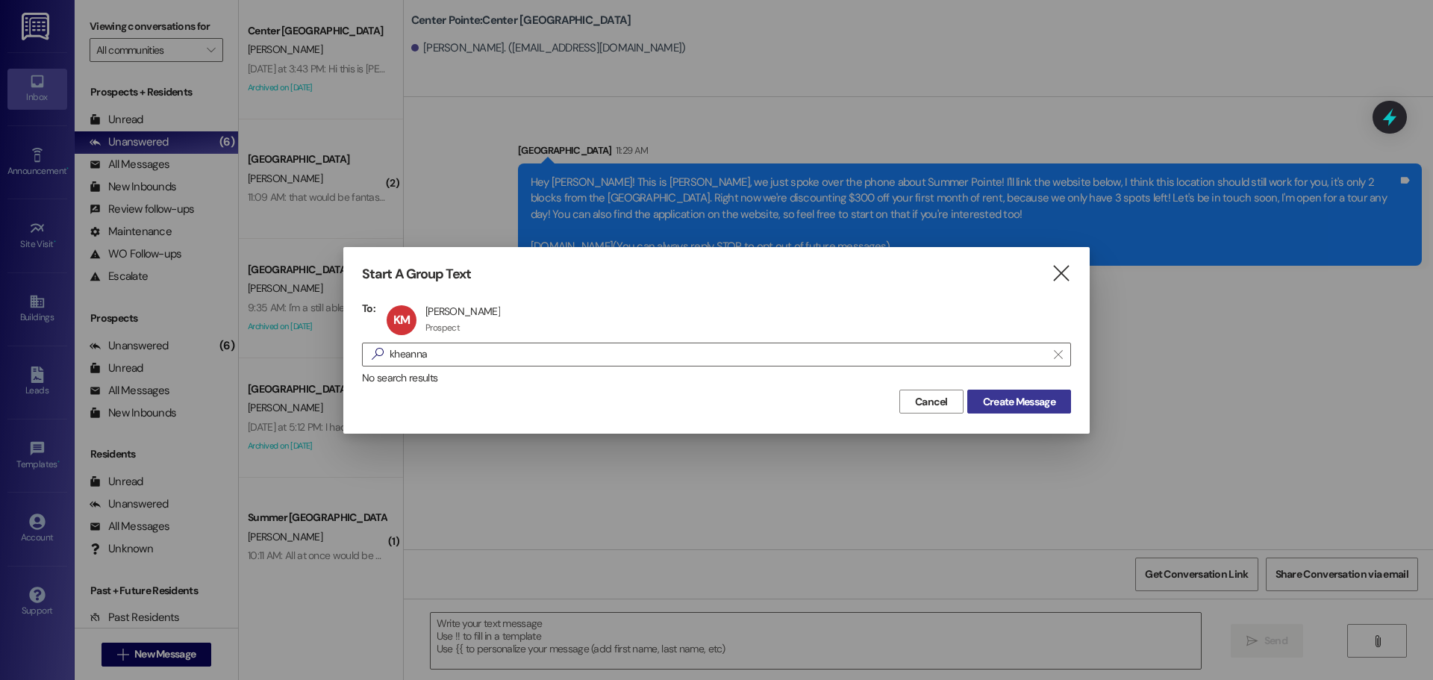
click at [1018, 404] on span "Create Message" at bounding box center [1019, 402] width 72 height 16
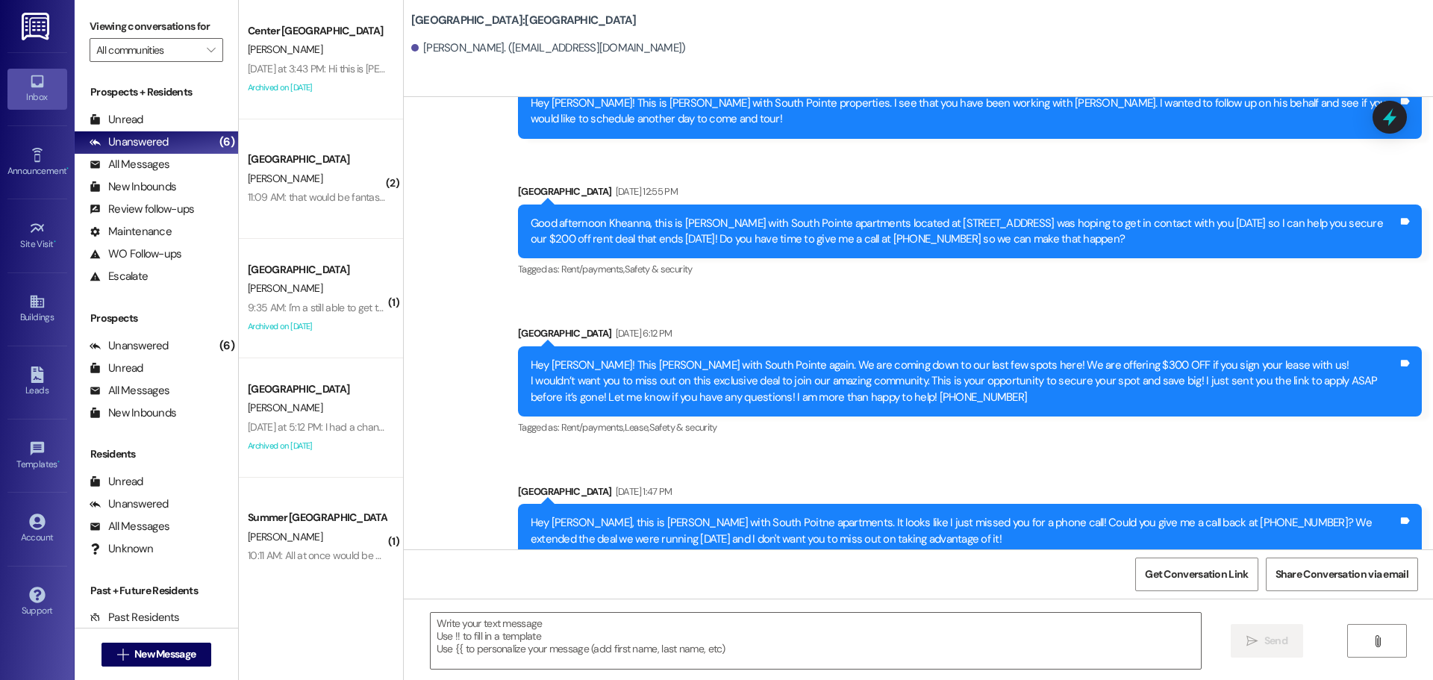
scroll to position [476, 0]
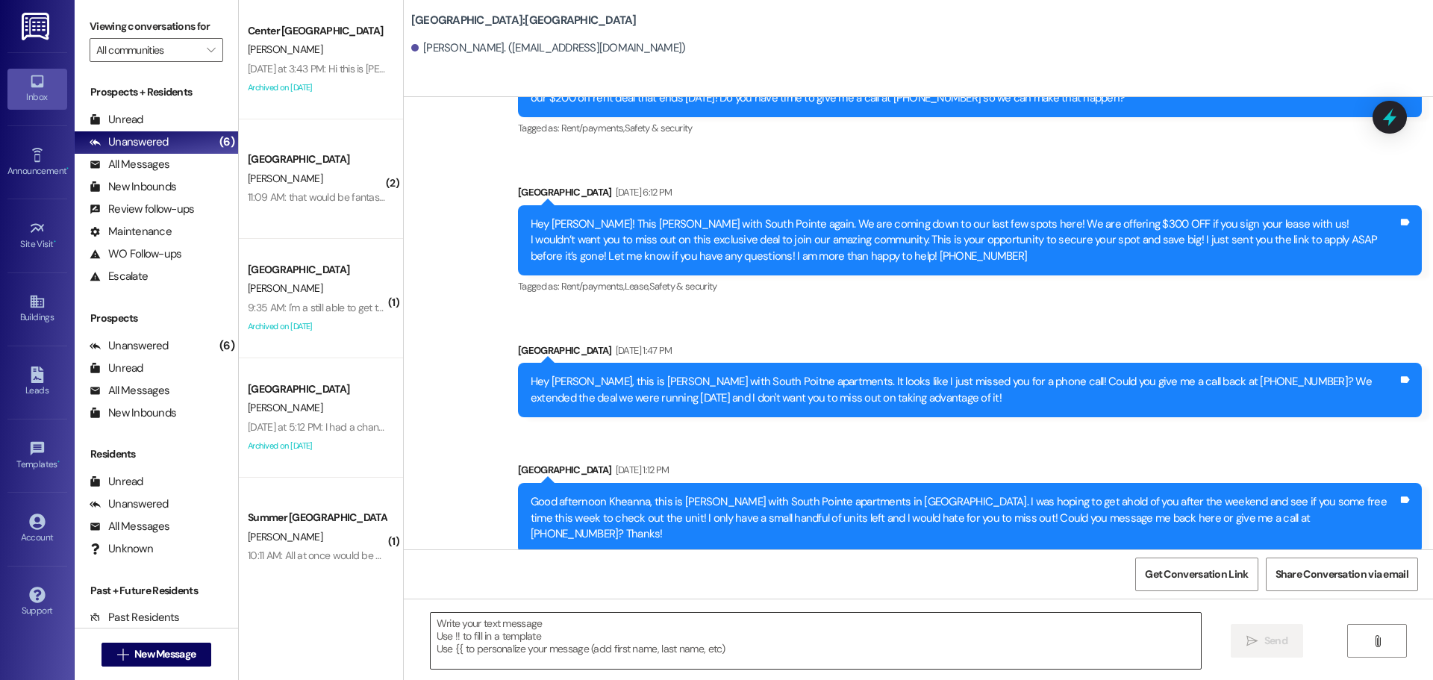
click at [928, 637] on textarea at bounding box center [816, 641] width 770 height 56
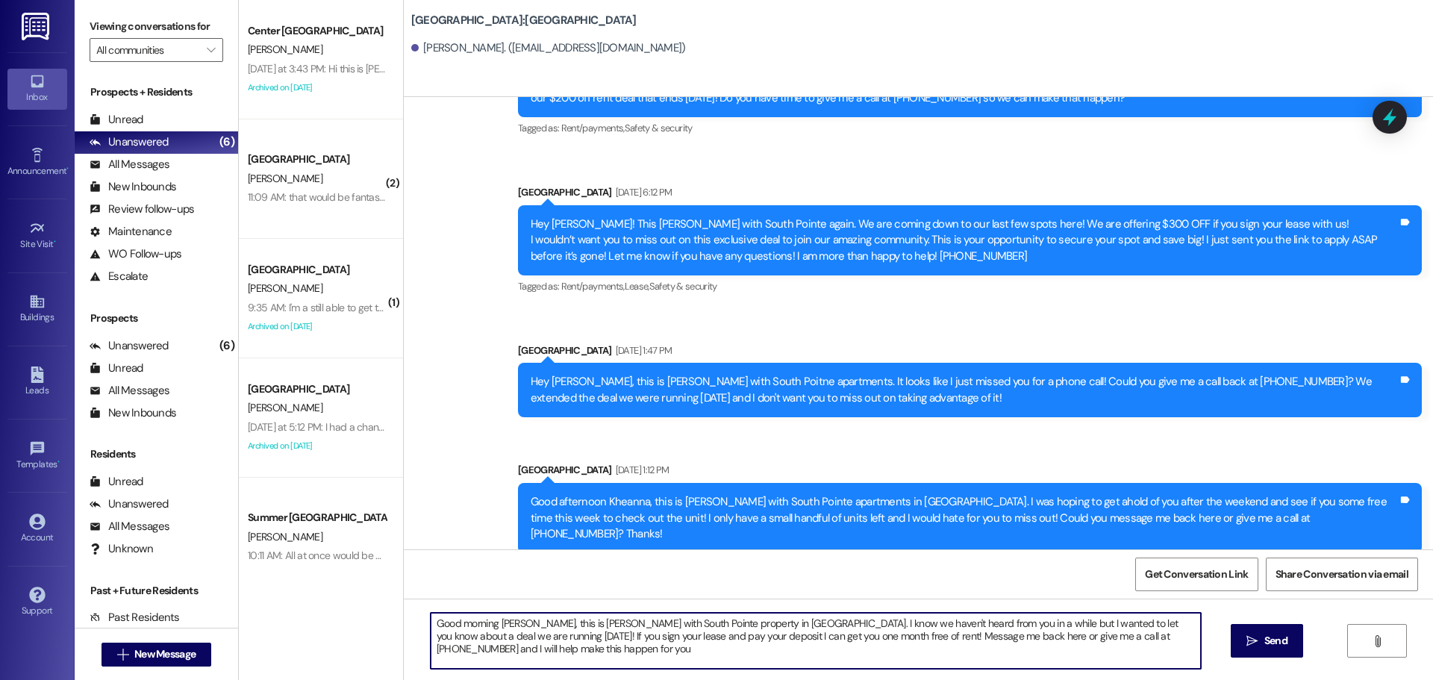
type textarea "Good morning Kheanna, this is Andrea with South Pointe property in Provo. I kno…"
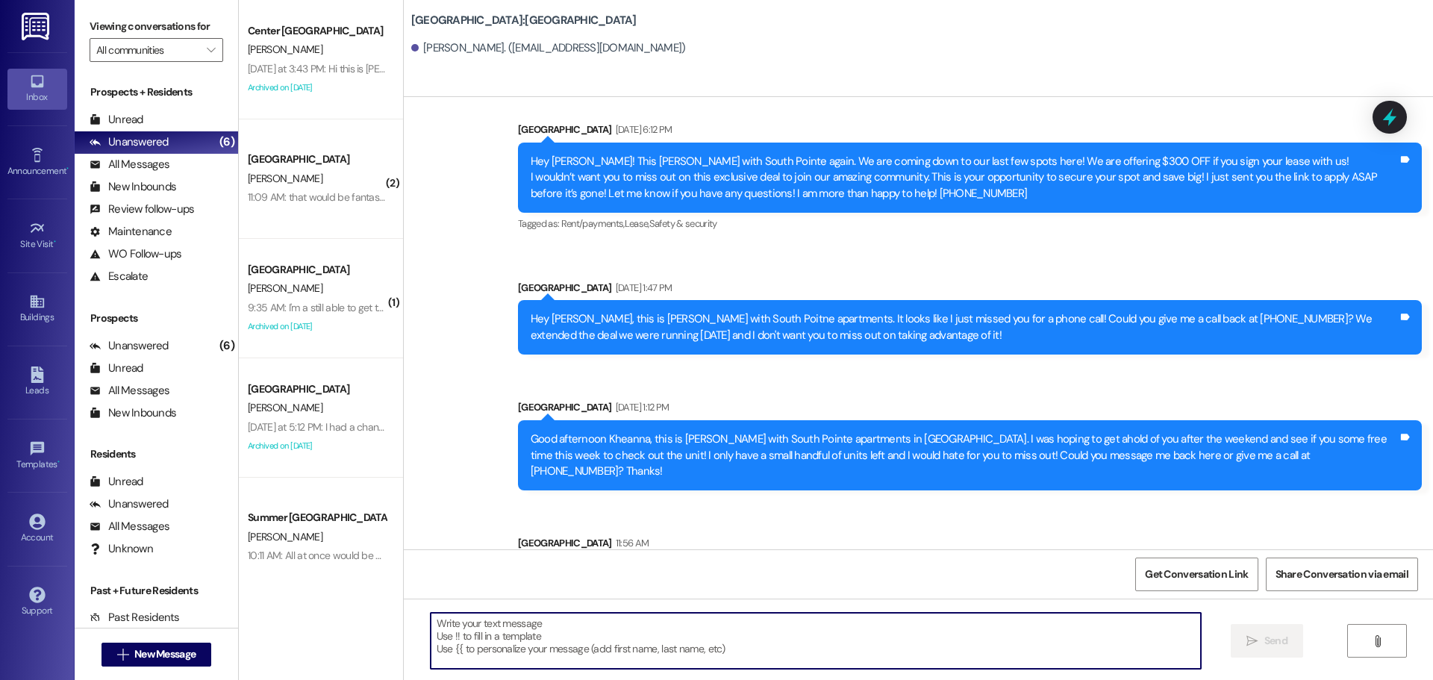
scroll to position [596, 0]
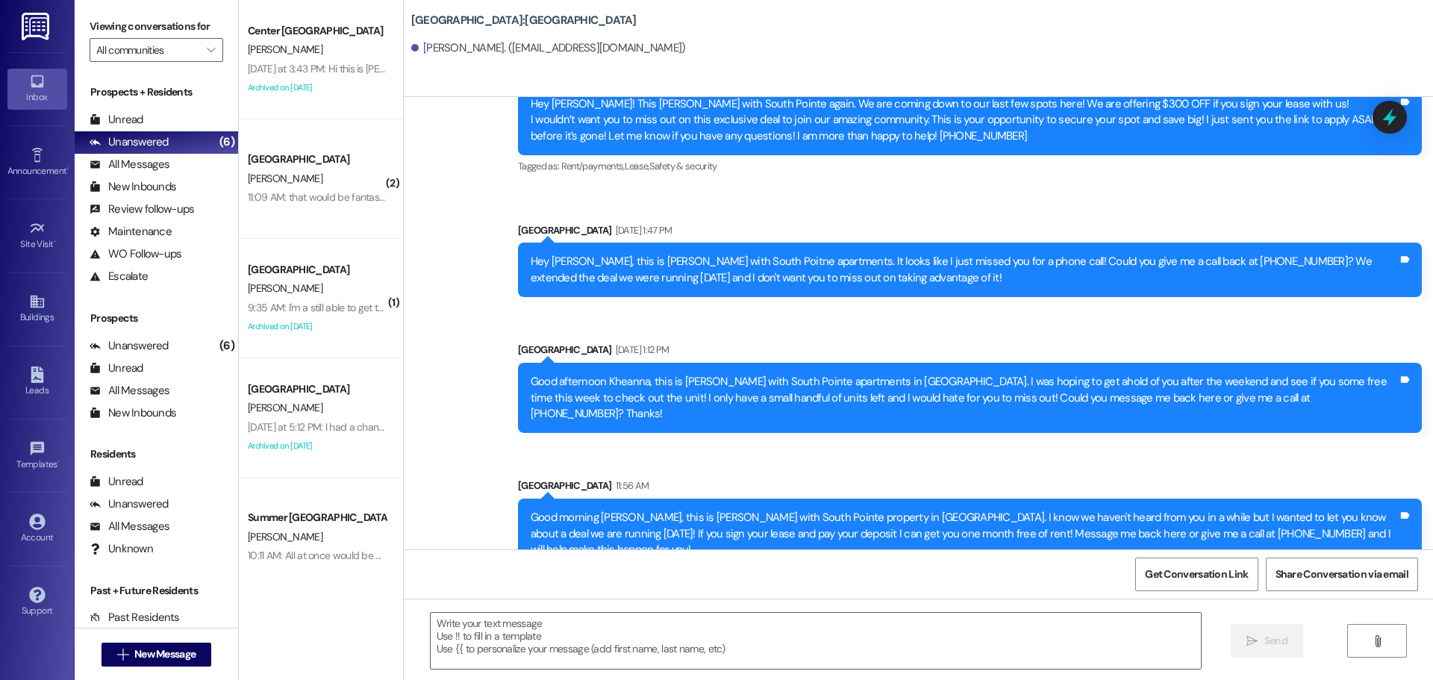
click at [882, 513] on div "Good morning Kheanna, this is Andrea with South Pointe property in Provo. I kno…" at bounding box center [964, 534] width 867 height 48
click at [884, 513] on div "Good morning Kheanna, this is Andrea with South Pointe property in Provo. I kno…" at bounding box center [964, 534] width 867 height 48
click at [884, 512] on div "Good morning Kheanna, this is Andrea with South Pointe property in Provo. I kno…" at bounding box center [964, 534] width 867 height 48
click at [886, 512] on div "Good morning Kheanna, this is Andrea with South Pointe property in Provo. I kno…" at bounding box center [964, 534] width 867 height 48
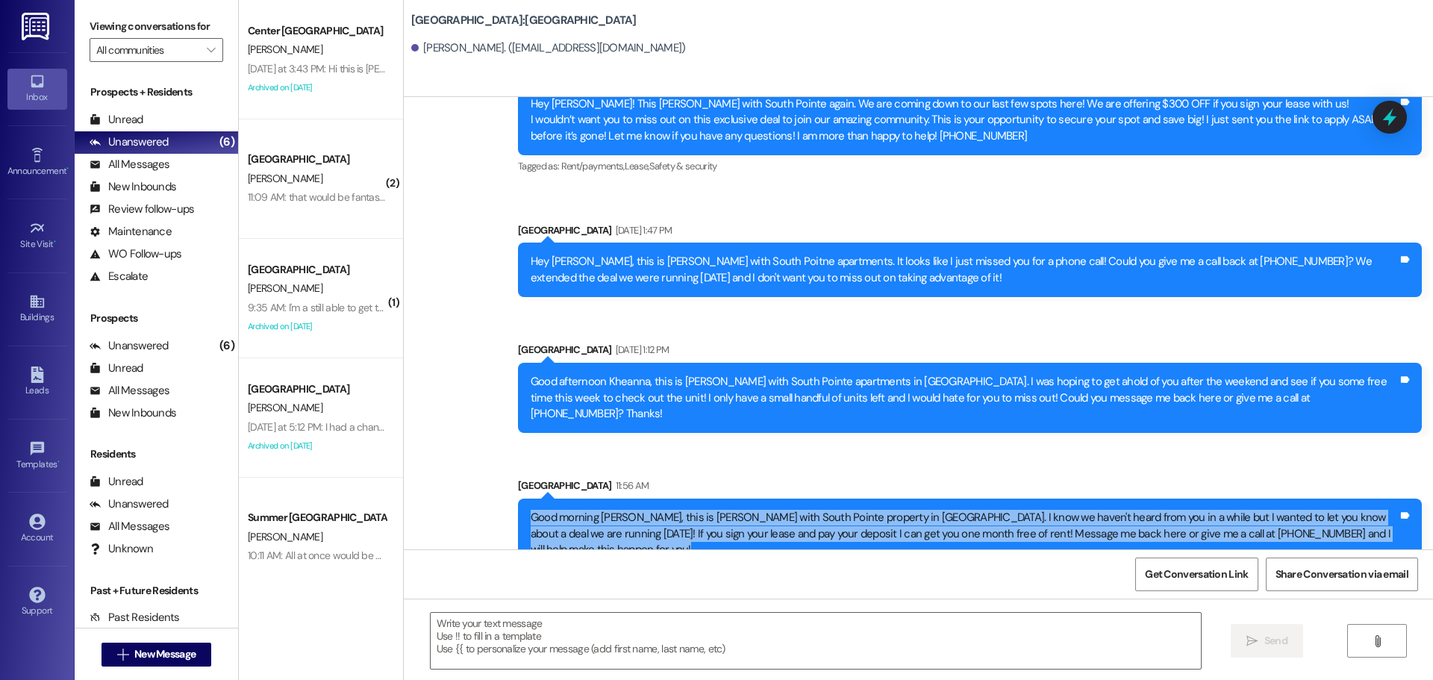
click at [886, 511] on div "Good morning Kheanna, this is Andrea with South Pointe property in Provo. I kno…" at bounding box center [964, 534] width 867 height 48
copy div "Good morning Kheanna, this is Andrea with South Pointe property in Provo. I kno…"
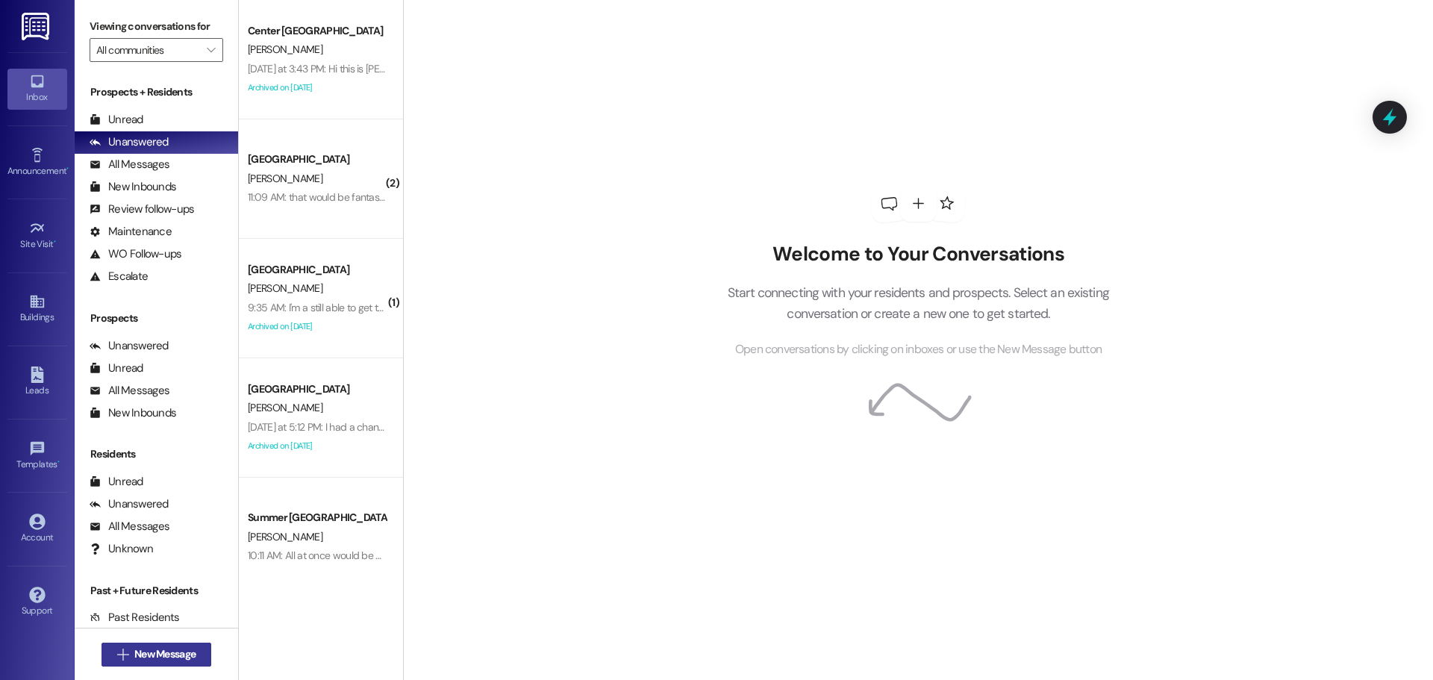
click at [134, 651] on span "New Message" at bounding box center [164, 654] width 61 height 16
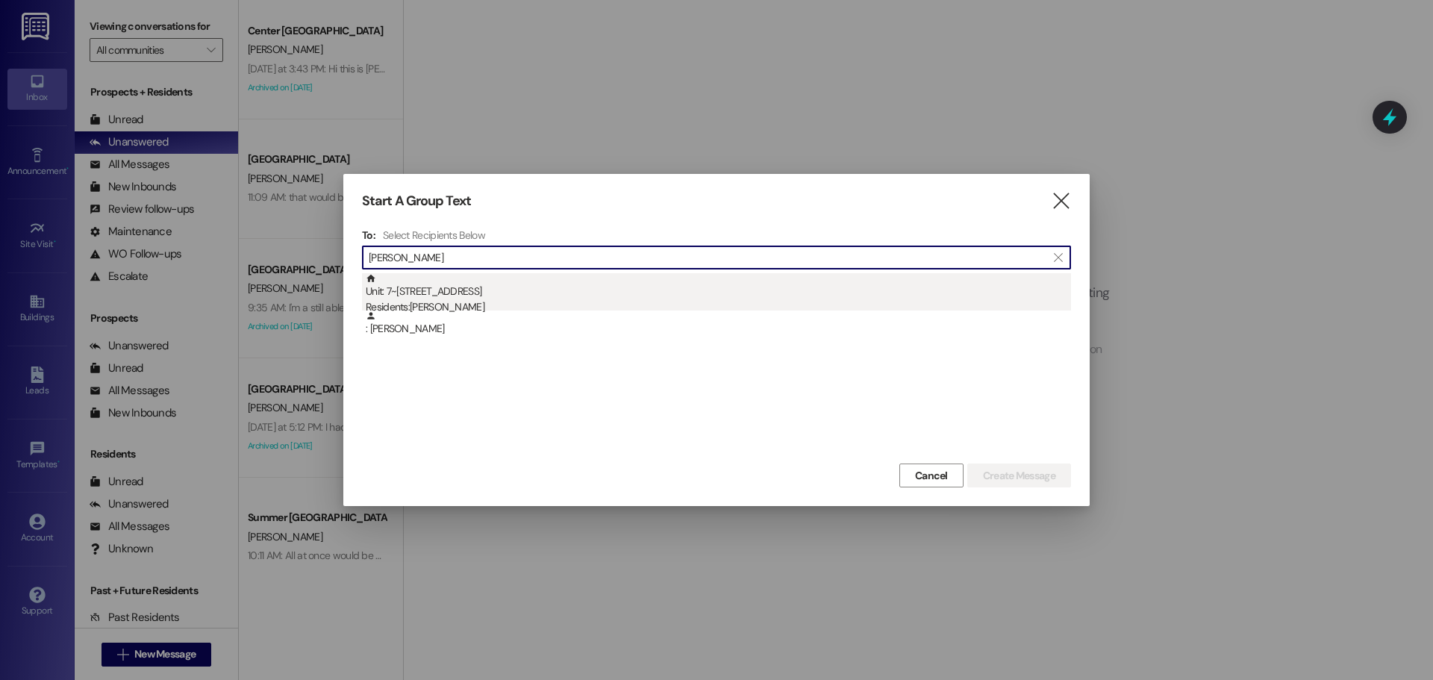
type input "[PERSON_NAME]"
click at [441, 293] on div "Unit: 7~5 - 1 Campus Way Residents: Tyler Parry" at bounding box center [718, 294] width 705 height 43
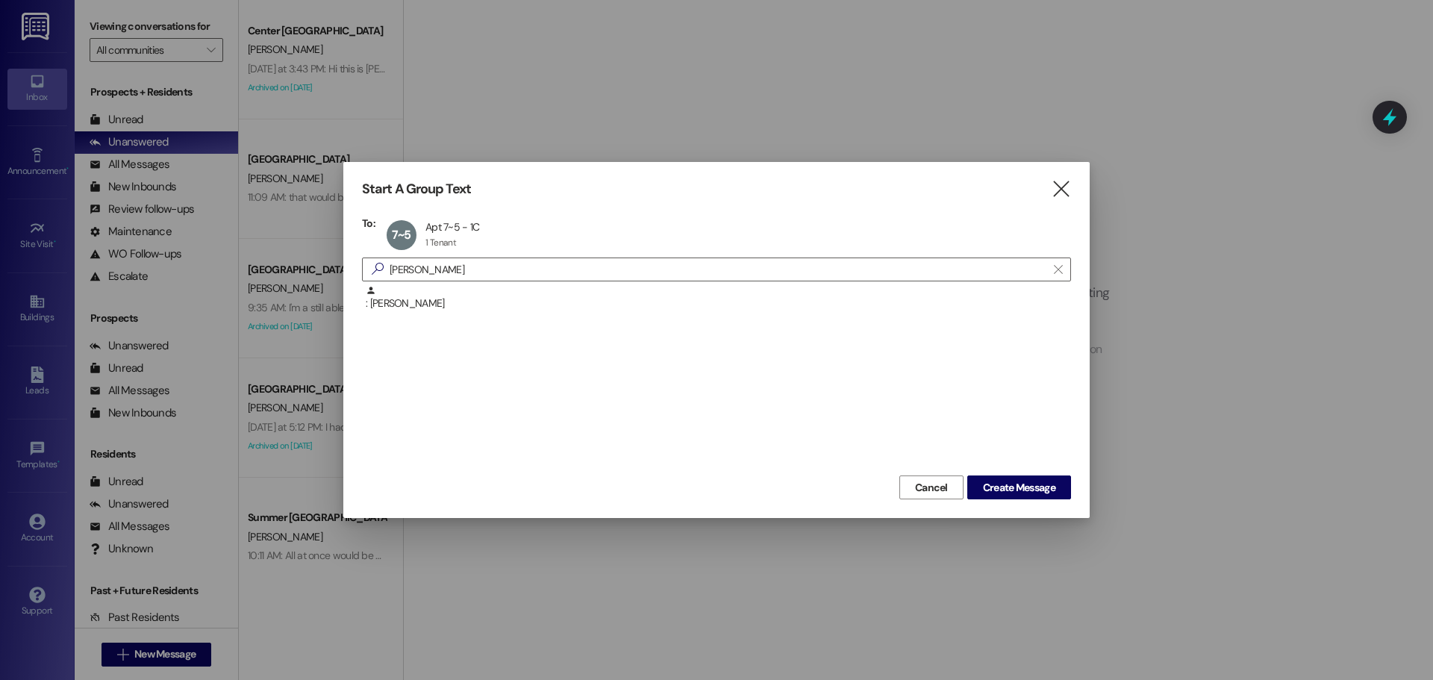
drag, startPoint x: 1010, startPoint y: 487, endPoint x: 1004, endPoint y: 461, distance: 27.0
click at [1010, 490] on span "Create Message" at bounding box center [1019, 488] width 72 height 16
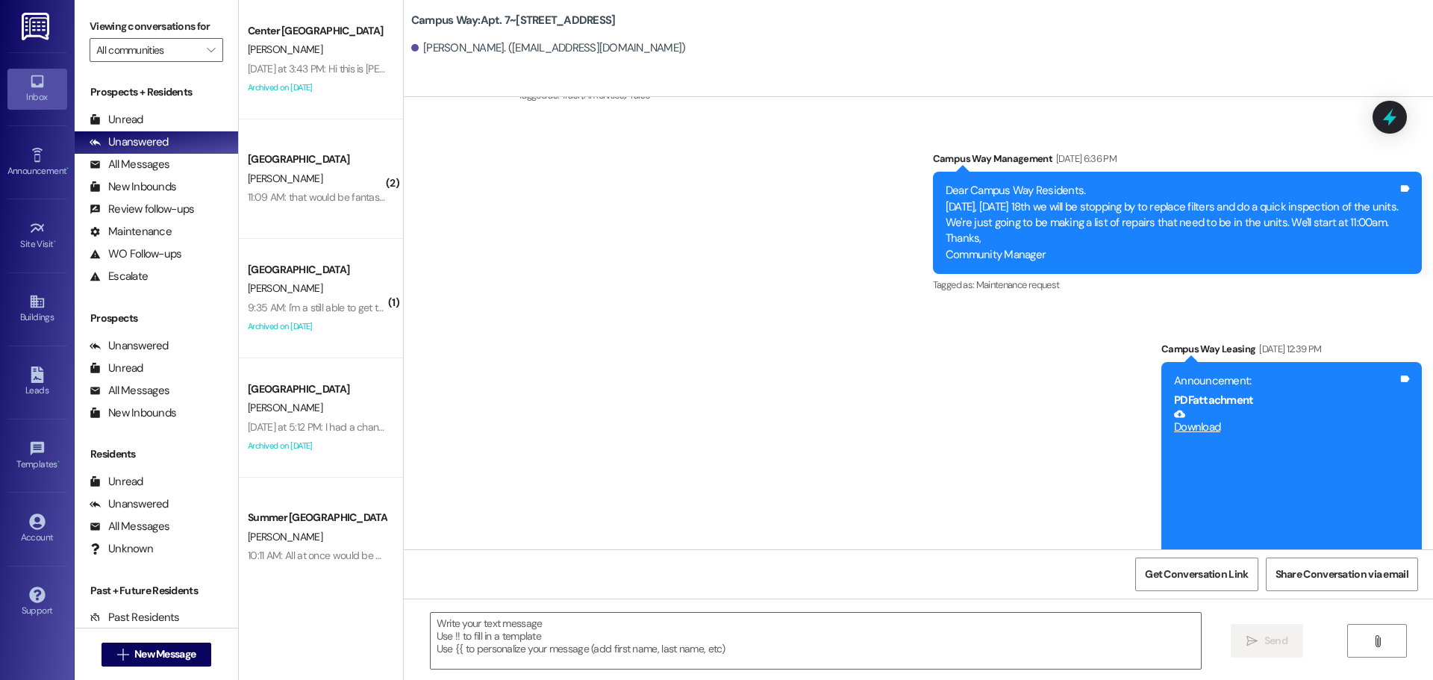
scroll to position [14260, 0]
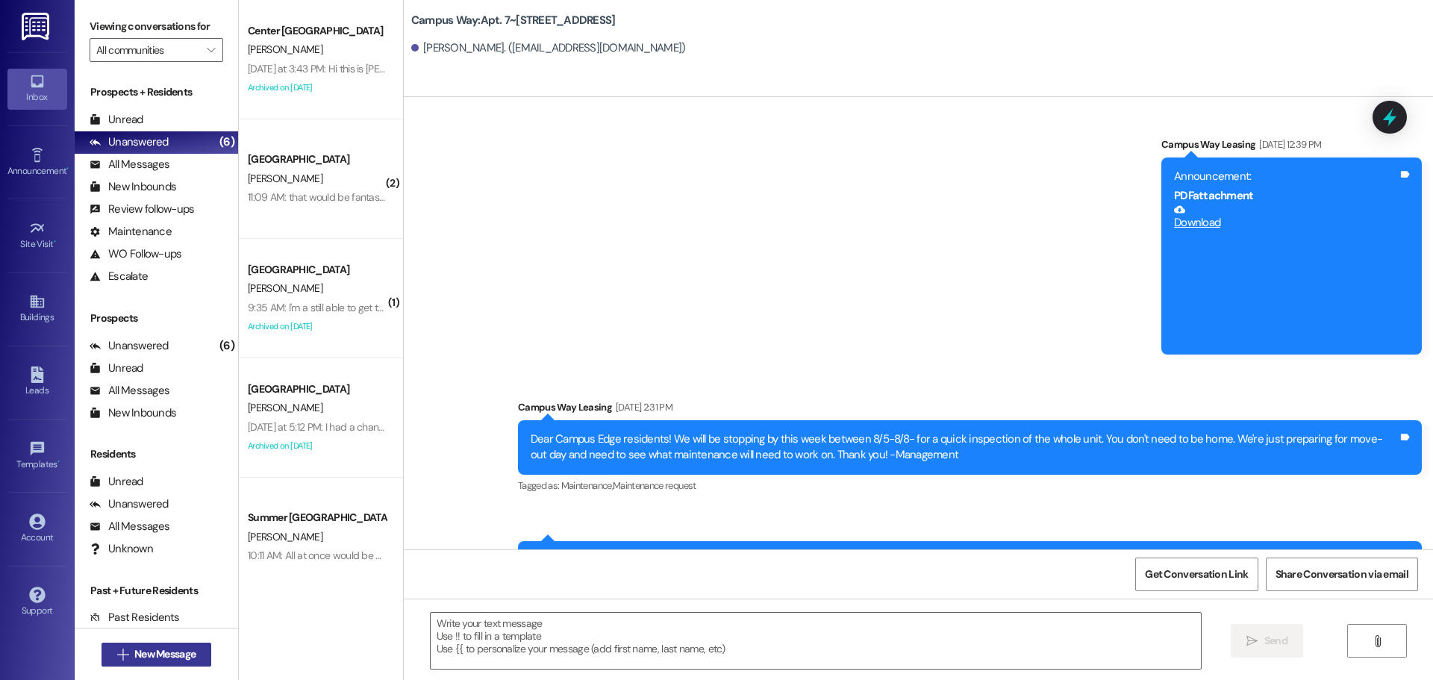
click at [181, 660] on span "New Message" at bounding box center [164, 654] width 61 height 16
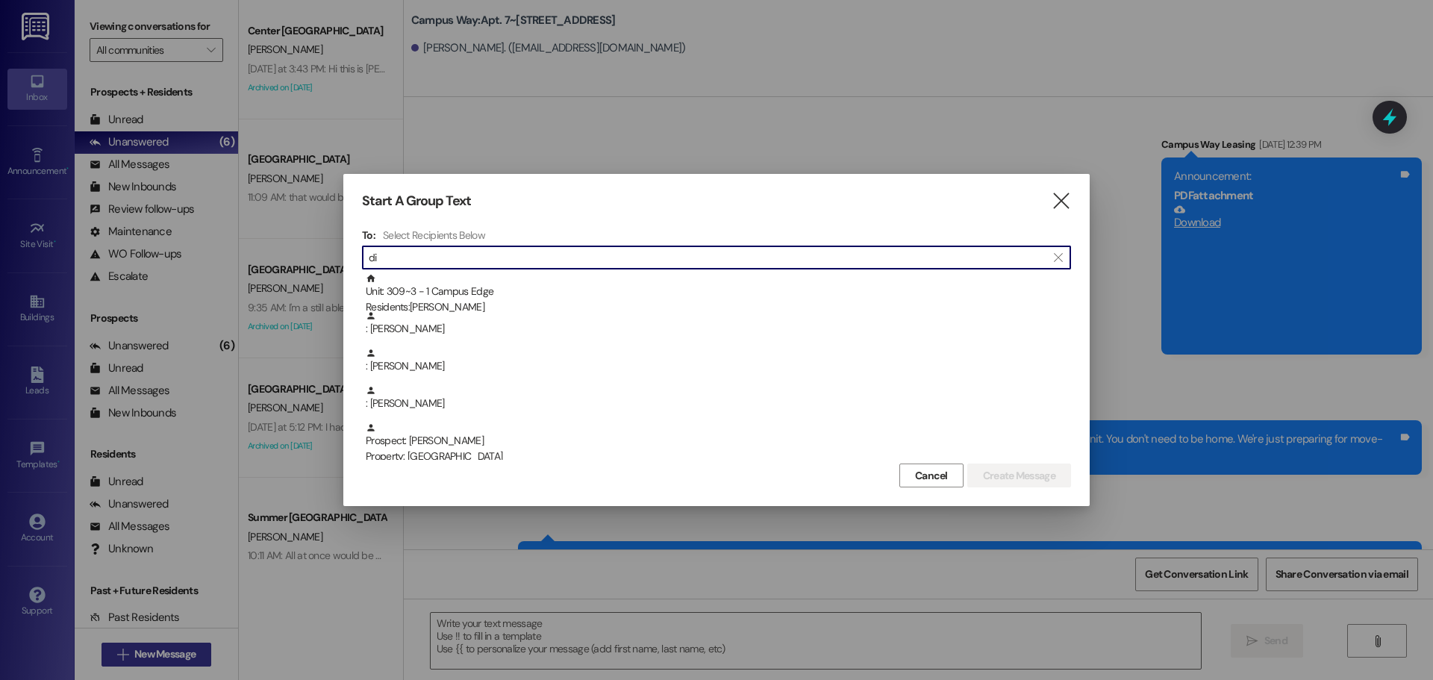
type input "d"
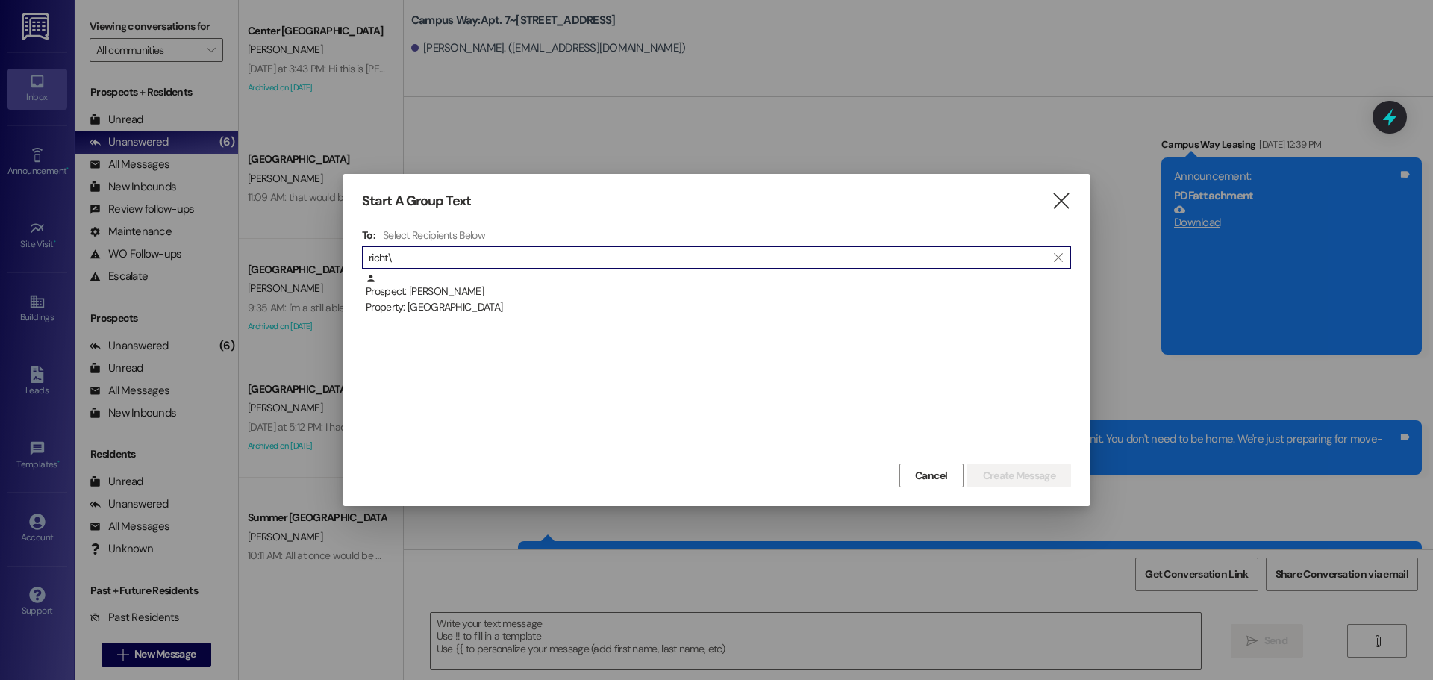
type input "richt\"
click at [577, 258] on input "richt\" at bounding box center [708, 257] width 678 height 21
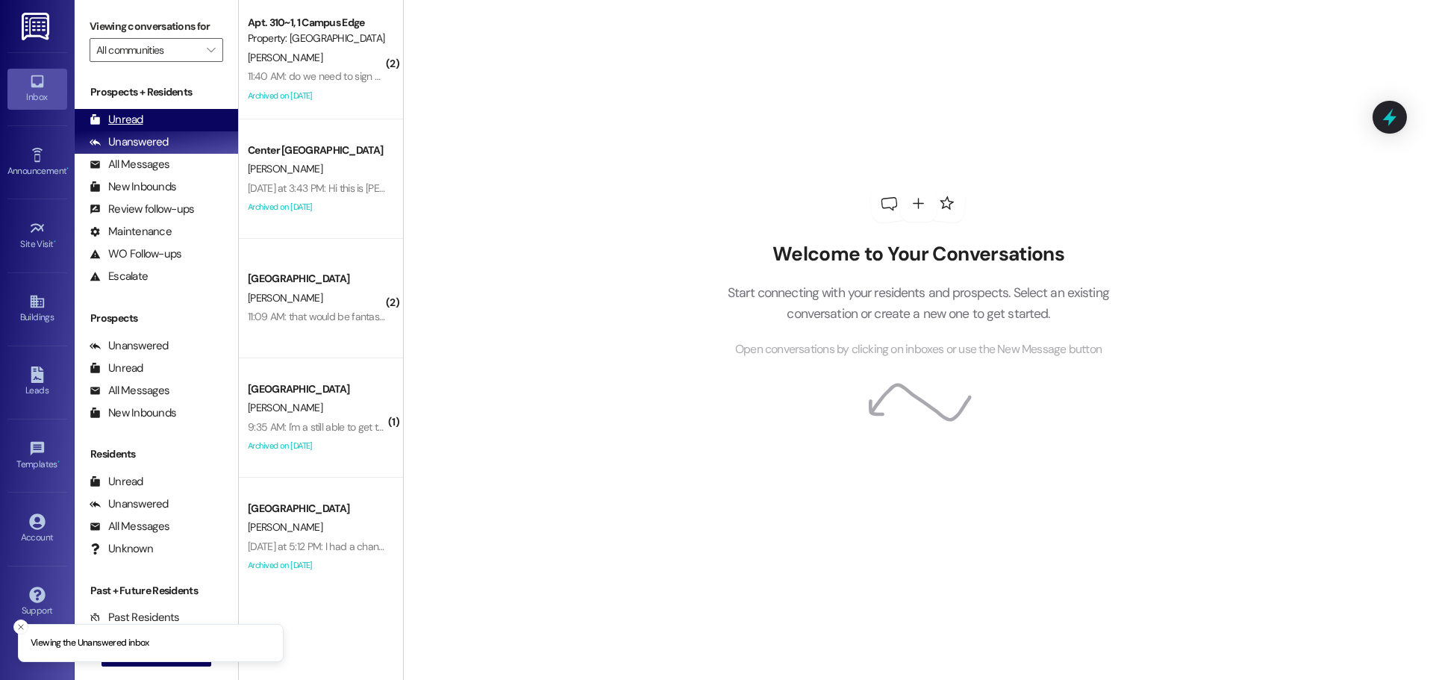
click at [137, 128] on div "Unread" at bounding box center [117, 120] width 54 height 16
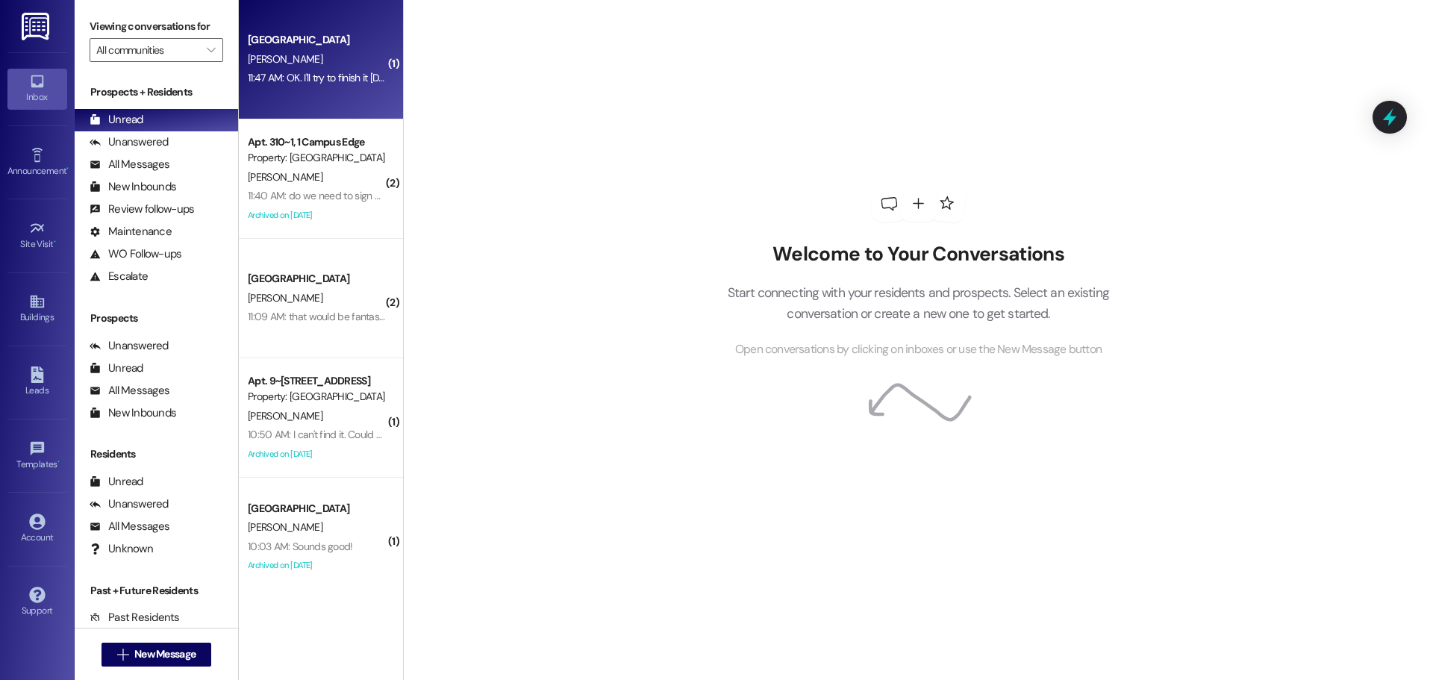
click at [284, 75] on div "11:47 AM: OK. I'll try to finish it [DATE]. If im not approved tho, can I get t…" at bounding box center [434, 77] width 372 height 13
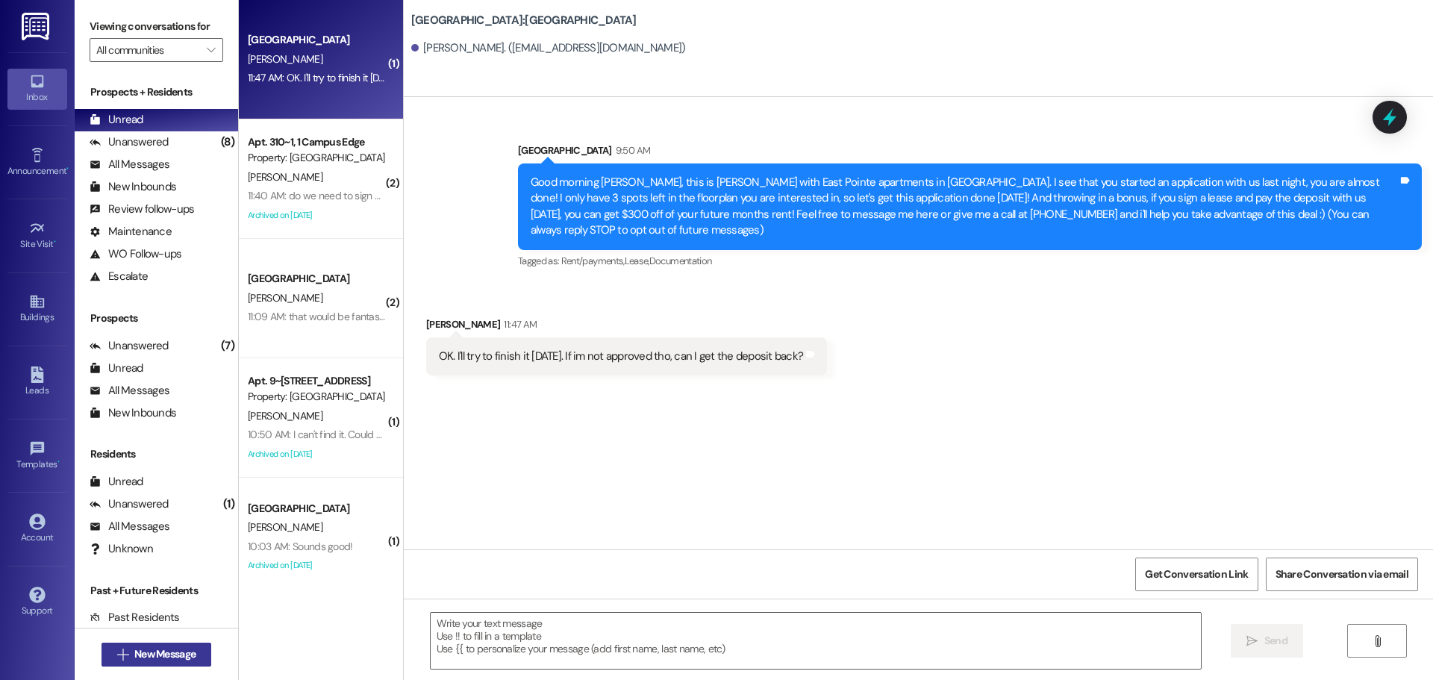
click at [141, 656] on span "New Message" at bounding box center [164, 654] width 61 height 16
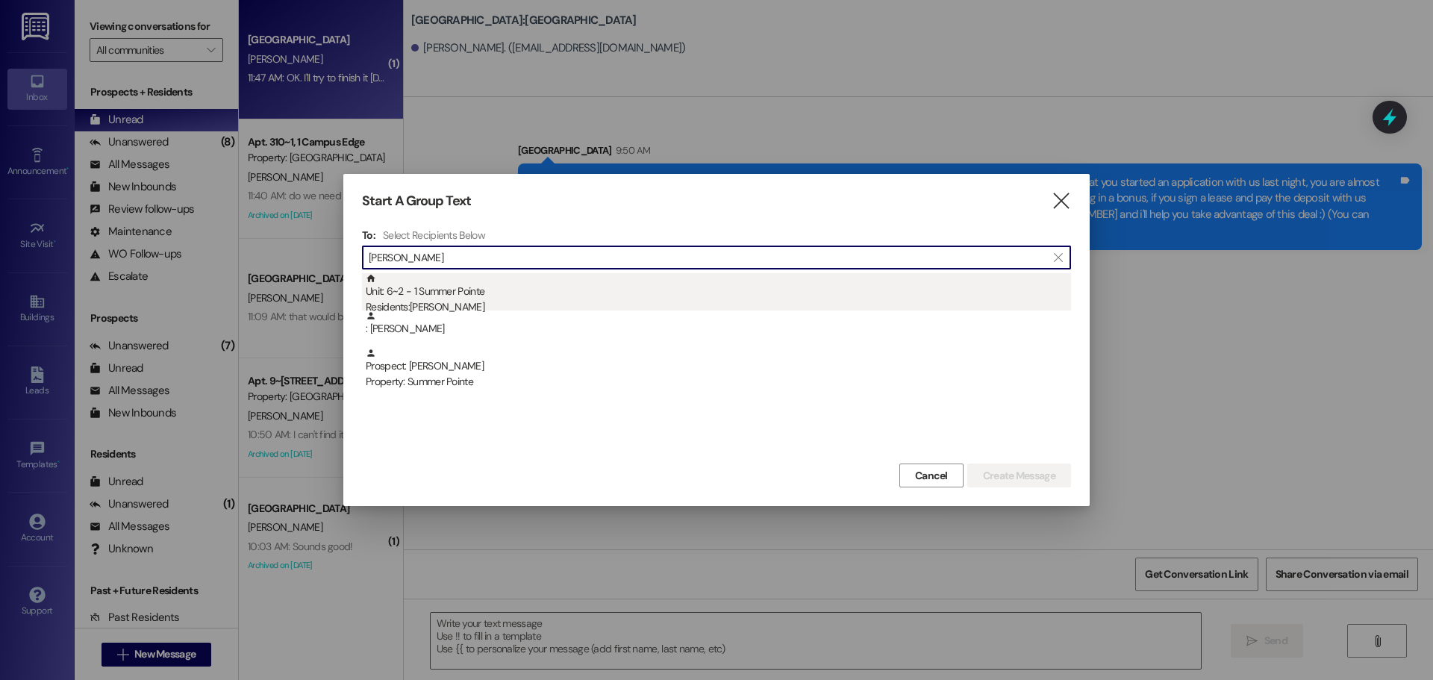
type input "[PERSON_NAME]"
click at [621, 293] on div "Unit: 6~2 - 1 Summer Pointe Residents: [PERSON_NAME]" at bounding box center [718, 294] width 705 height 43
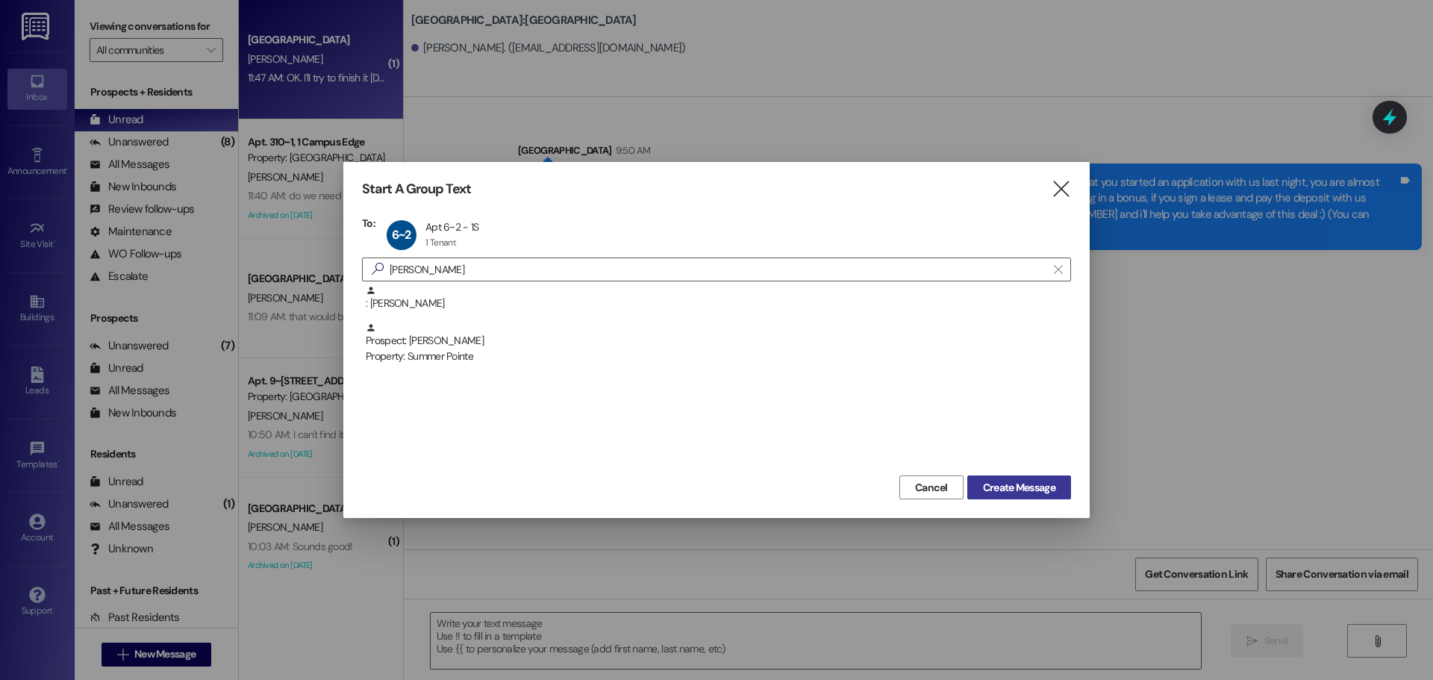
click at [1021, 487] on span "Create Message" at bounding box center [1019, 488] width 72 height 16
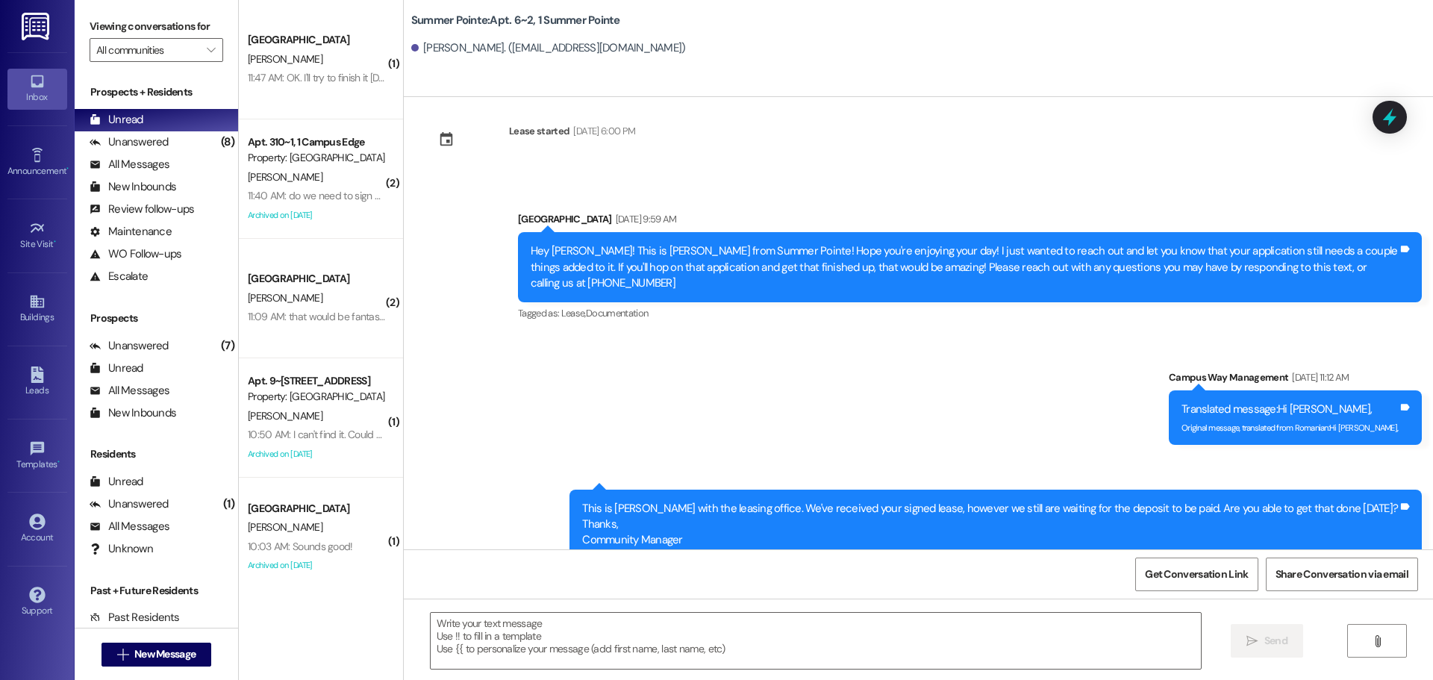
scroll to position [395, 0]
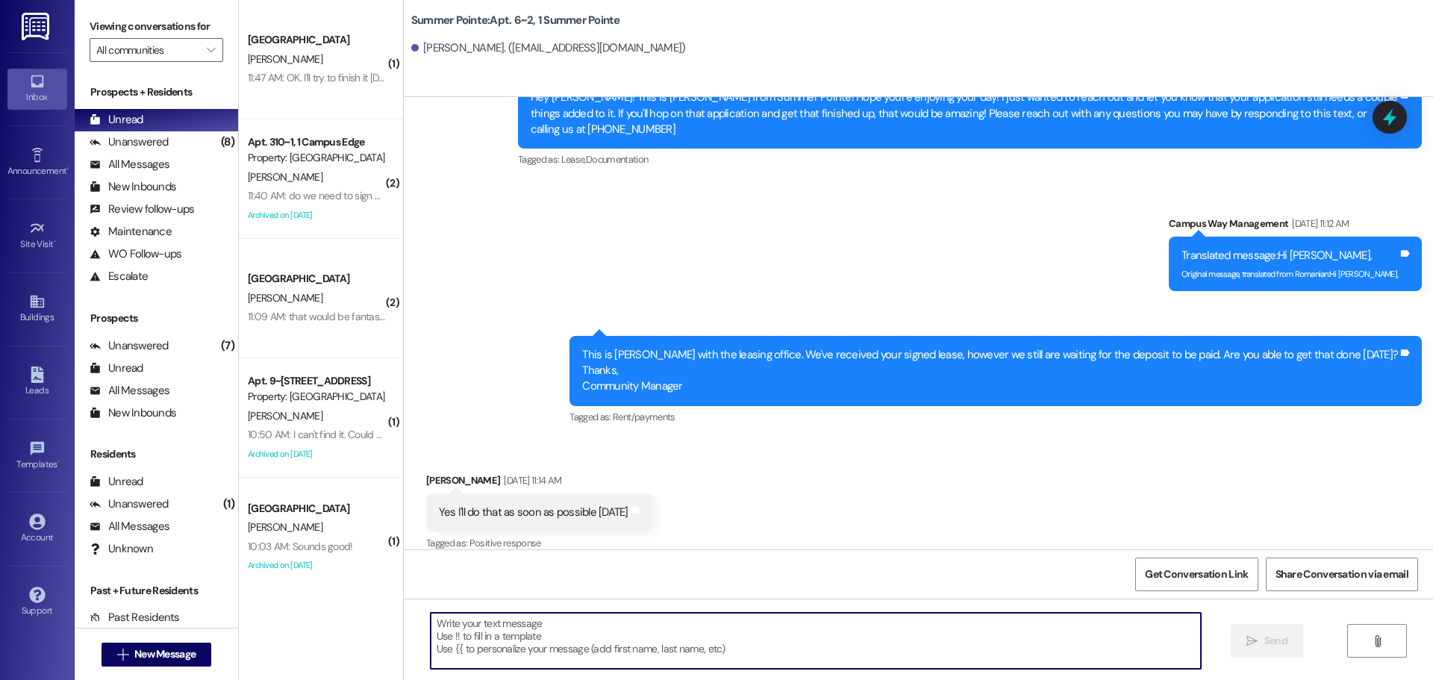
click at [651, 626] on textarea at bounding box center [816, 641] width 770 height 56
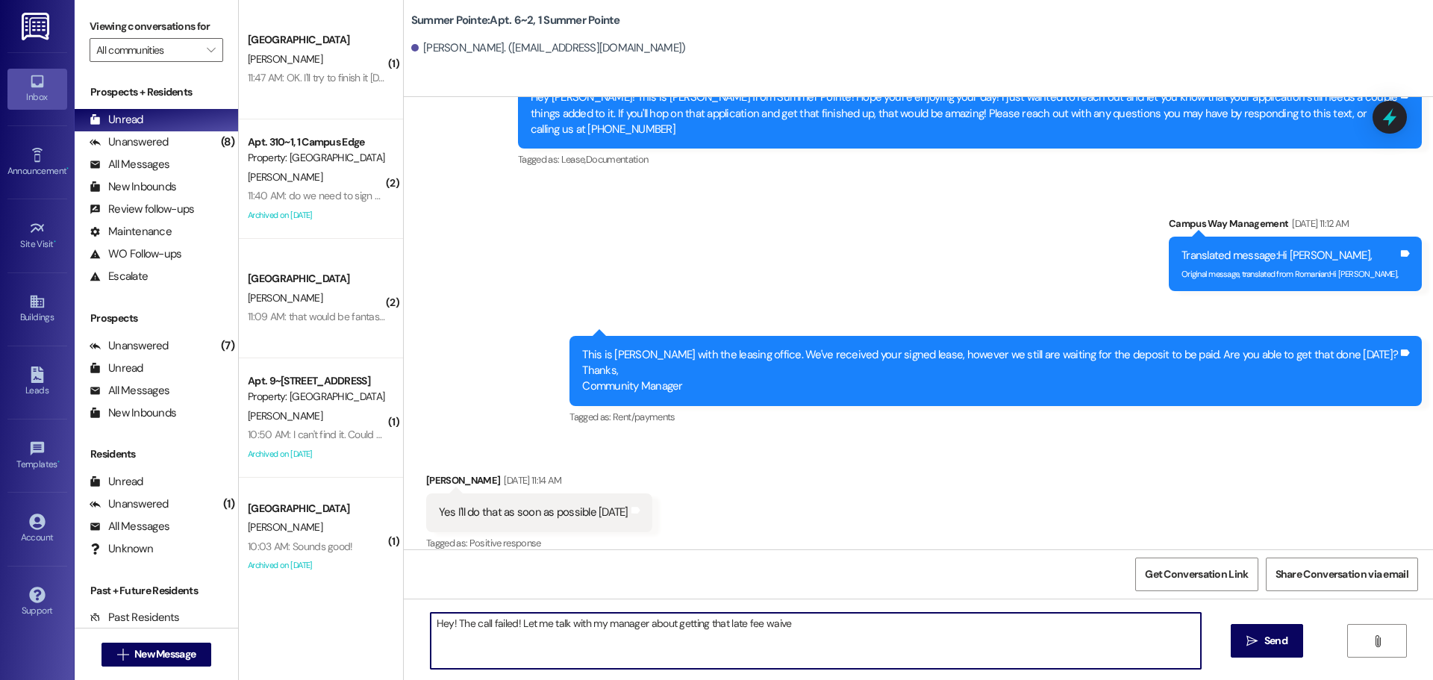
drag, startPoint x: 796, startPoint y: 633, endPoint x: 510, endPoint y: 631, distance: 285.8
click at [510, 631] on textarea "Hey! The call failed! Let me talk with my manager about getting that late fee w…" at bounding box center [816, 641] width 770 height 56
click at [872, 633] on textarea "Hey! The call failed! I spoke with my manager and if you are" at bounding box center [816, 641] width 770 height 56
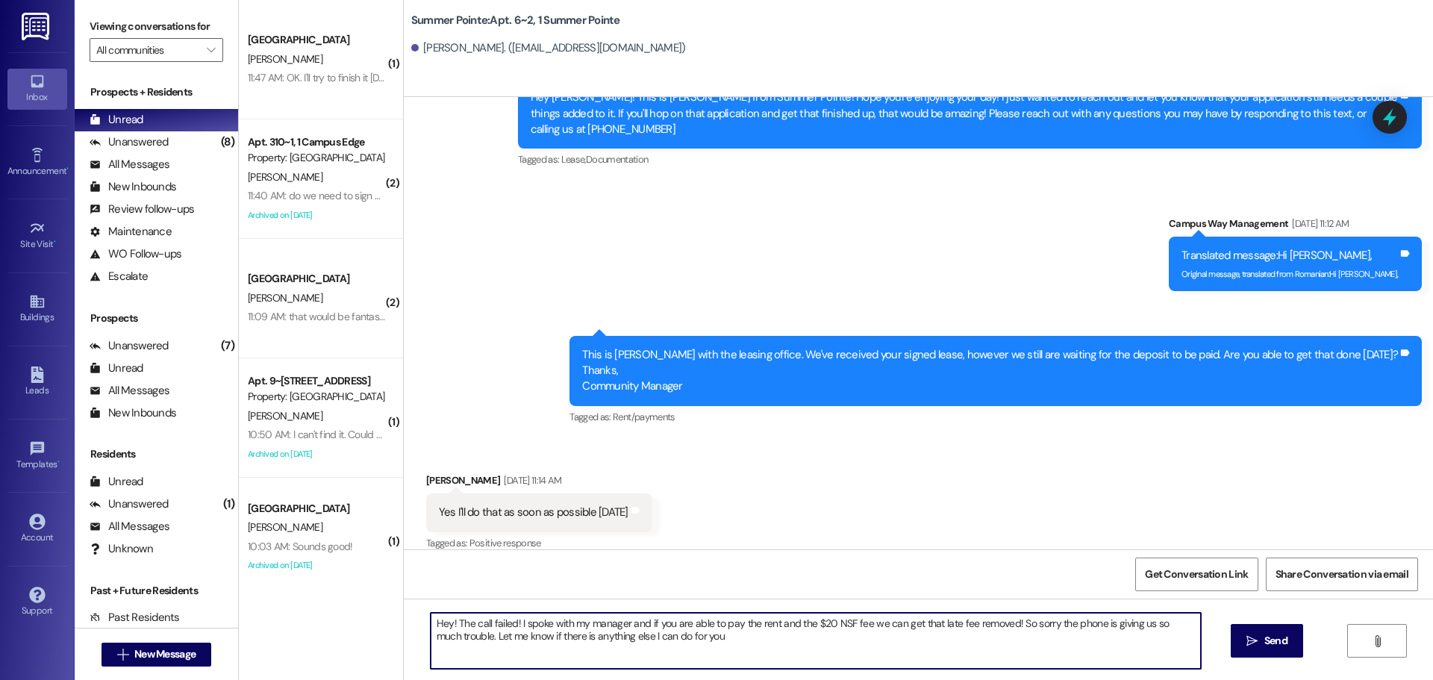
type textarea "Hey! The call failed! I spoke with my manager and if you are able to pay the re…"
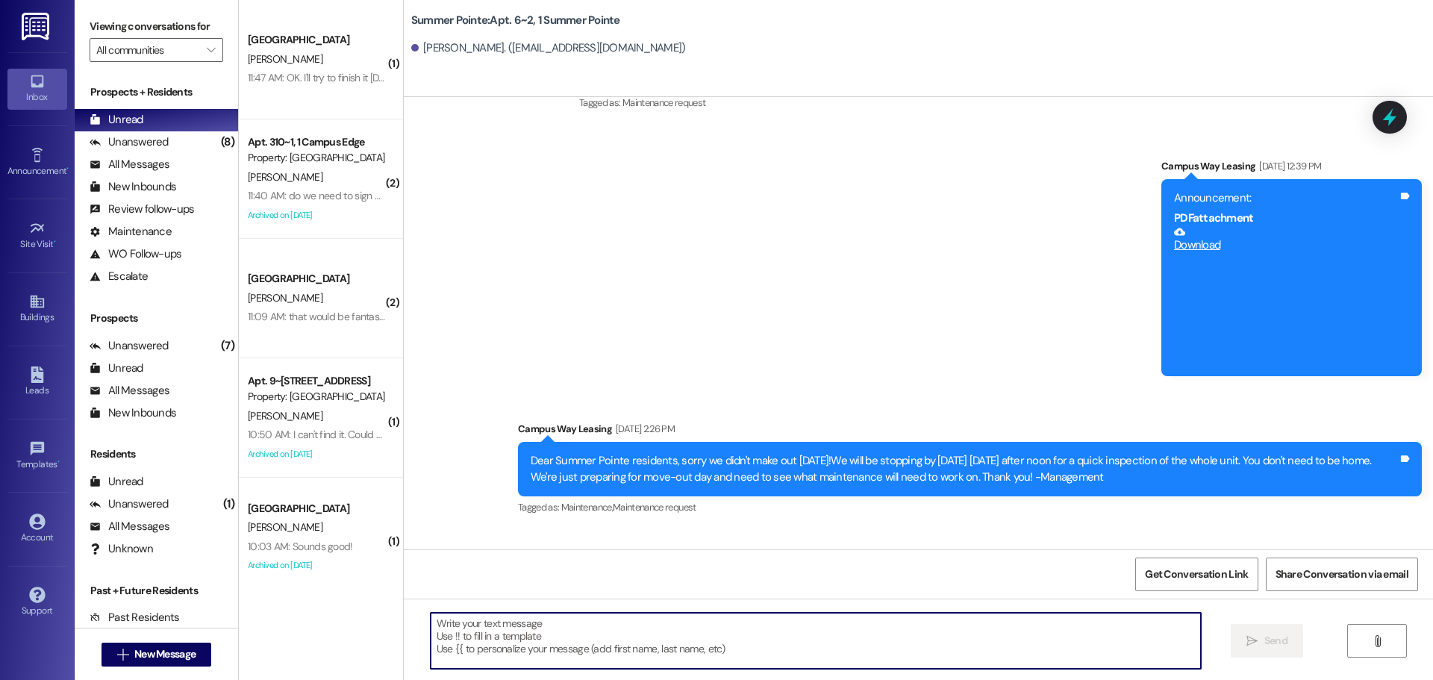
scroll to position [2047, 0]
